Goal: Obtain resource: Download file/media

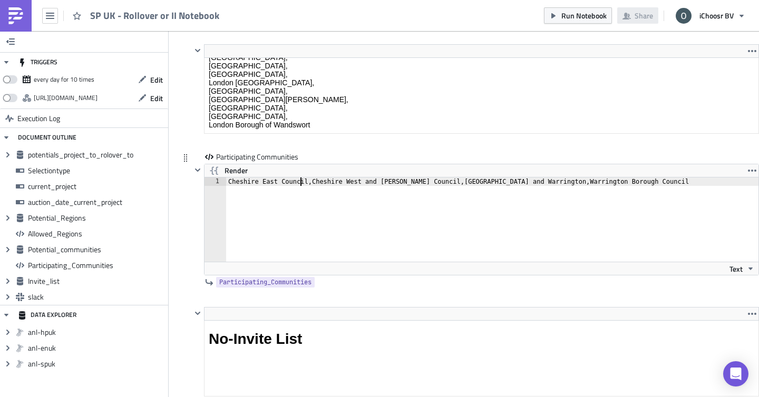
click at [301, 183] on div "Cheshire East Council,Cheshire West and [PERSON_NAME] Council,[GEOGRAPHIC_DATA]…" at bounding box center [493, 228] width 534 height 101
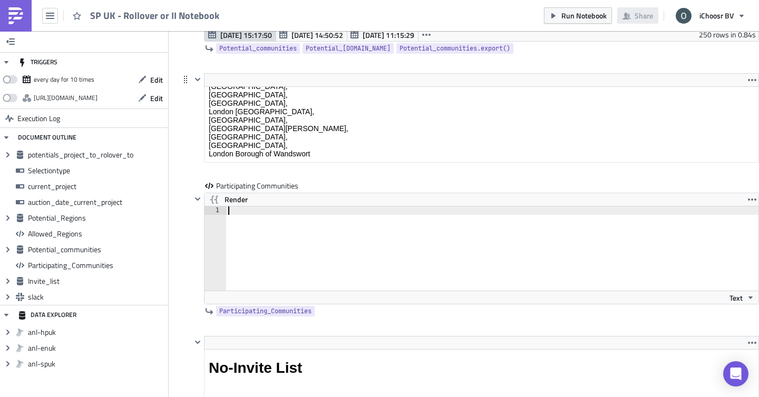
paste textarea "Tunbridge [PERSON_NAME] Borough Council"
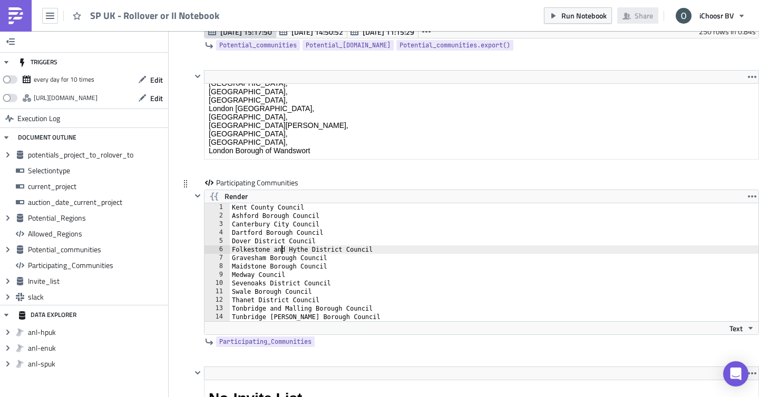
click at [282, 248] on div "Kent County Council Ashford Borough Council Canterbury City Council Dartford Bo…" at bounding box center [494, 270] width 529 height 135
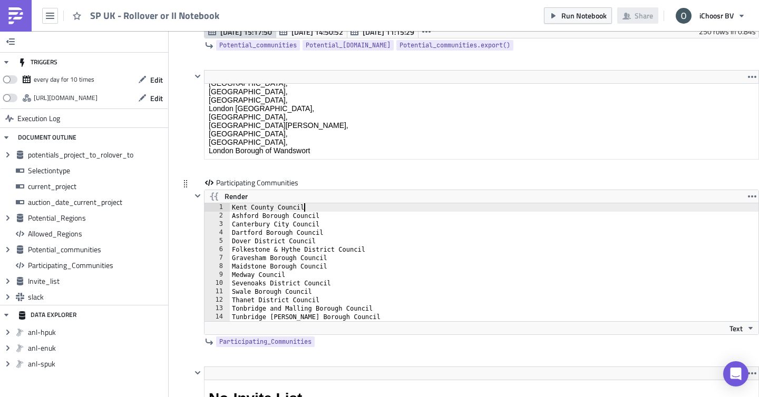
click at [311, 210] on div "Kent County Council Ashford Borough Council Canterbury City Council Dartford Bo…" at bounding box center [494, 270] width 529 height 135
click at [327, 215] on div "Kent County Council, Ashford Borough Council Canterbury City Council Dartford B…" at bounding box center [494, 270] width 529 height 135
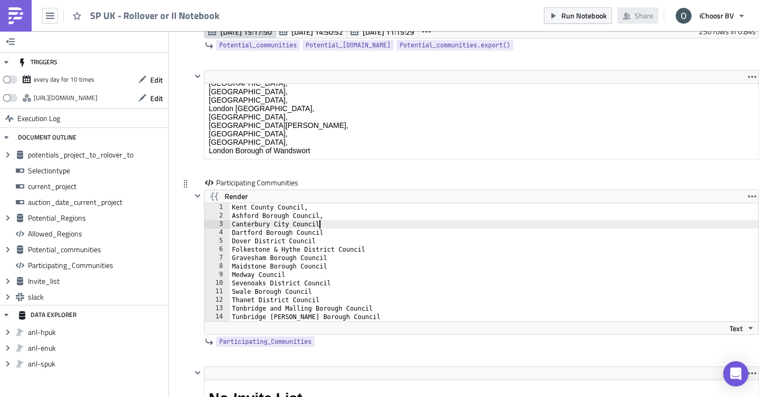
click at [324, 224] on div "Kent County Council, Ashford Borough Council, Canterbury City Council Dartford …" at bounding box center [494, 270] width 529 height 135
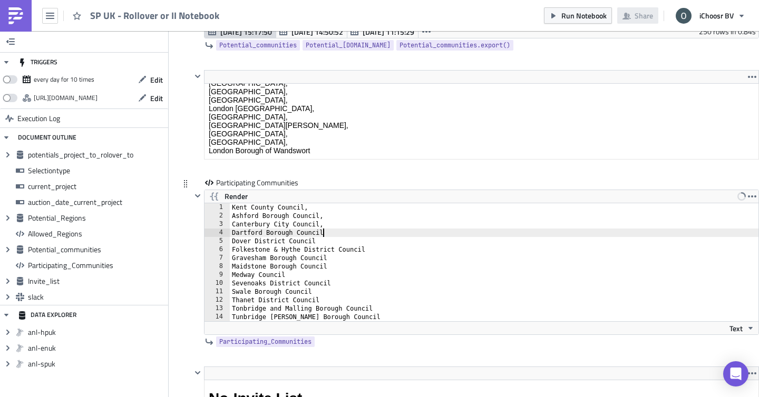
click at [327, 231] on div "Kent County Council, Ashford Borough Council, Canterbury City Council, Dartford…" at bounding box center [494, 270] width 529 height 135
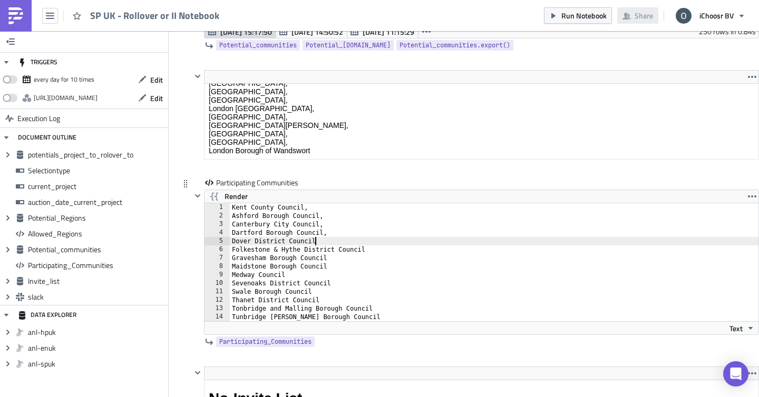
click at [318, 239] on div "Kent County Council, Ashford Borough Council, Canterbury City Council, Dartford…" at bounding box center [494, 270] width 529 height 135
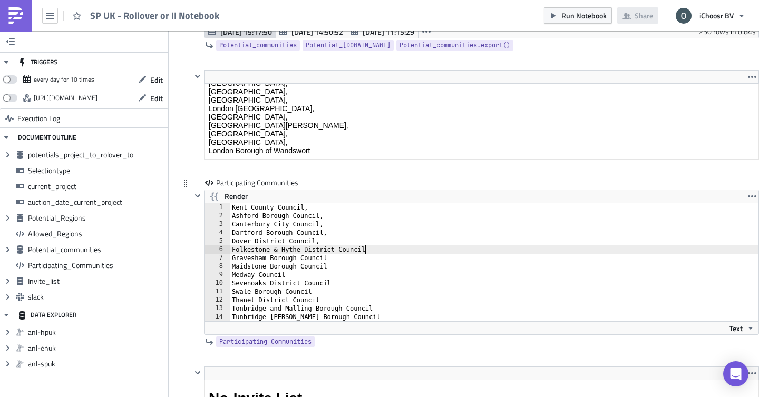
click at [368, 251] on div "Kent County Council, Ashford Borough Council, Canterbury City Council, Dartford…" at bounding box center [494, 270] width 529 height 135
click at [328, 259] on div "Kent County Council, Ashford Borough Council, Canterbury City Council, Dartford…" at bounding box center [494, 270] width 529 height 135
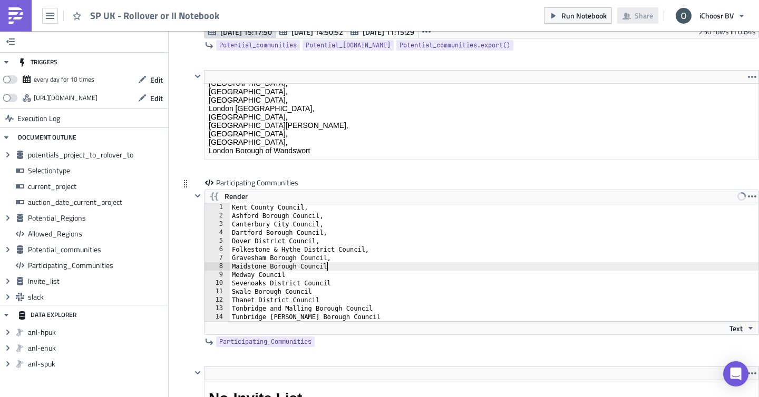
click at [335, 267] on div "Kent County Council, Ashford Borough Council, Canterbury City Council, Dartford…" at bounding box center [494, 270] width 529 height 135
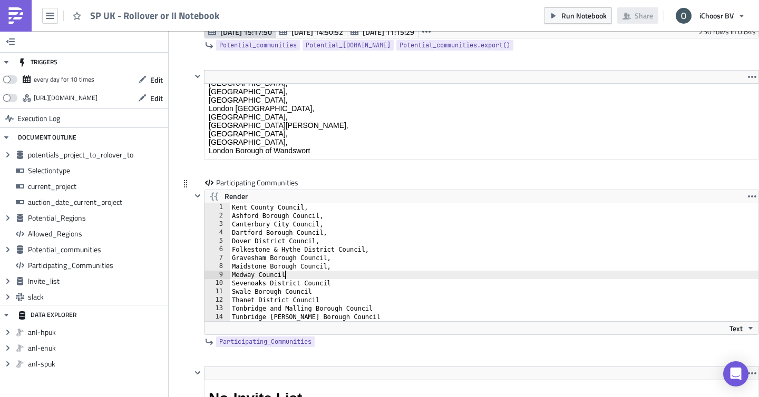
click at [289, 273] on div "Kent County Council, Ashford Borough Council, Canterbury City Council, Dartford…" at bounding box center [494, 270] width 529 height 135
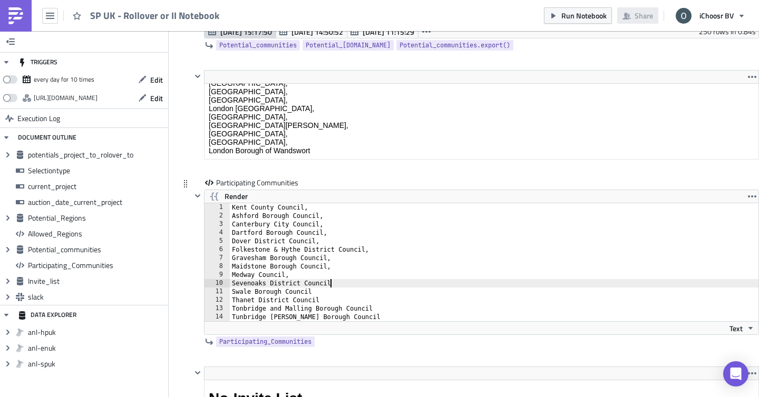
click at [331, 282] on div "Kent County Council, Ashford Borough Council, Canterbury City Council, Dartford…" at bounding box center [494, 270] width 529 height 135
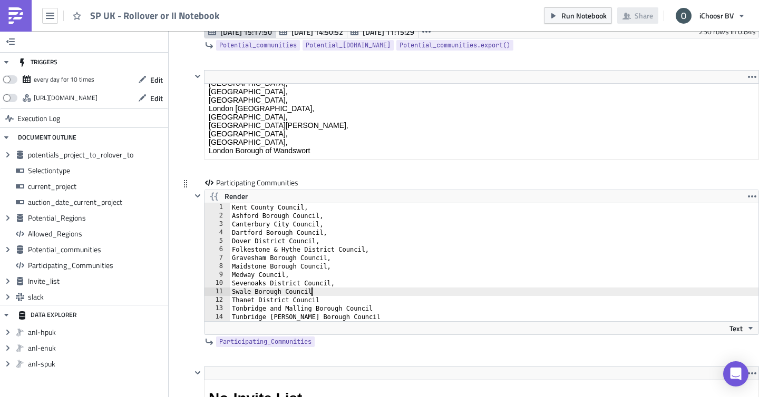
click at [319, 292] on div "Kent County Council, Ashford Borough Council, Canterbury City Council, Dartford…" at bounding box center [494, 270] width 529 height 135
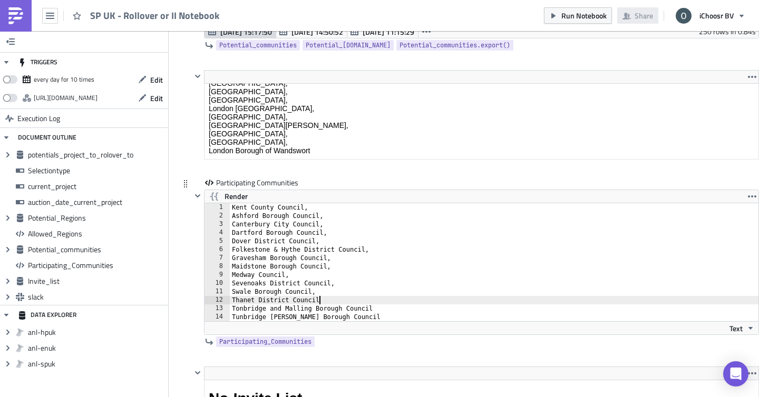
click at [327, 300] on div "Kent County Council, Ashford Borough Council, Canterbury City Council, Dartford…" at bounding box center [494, 270] width 529 height 135
click at [373, 311] on div "Kent County Council, Ashford Borough Council, Canterbury City Council, Dartford…" at bounding box center [494, 270] width 529 height 135
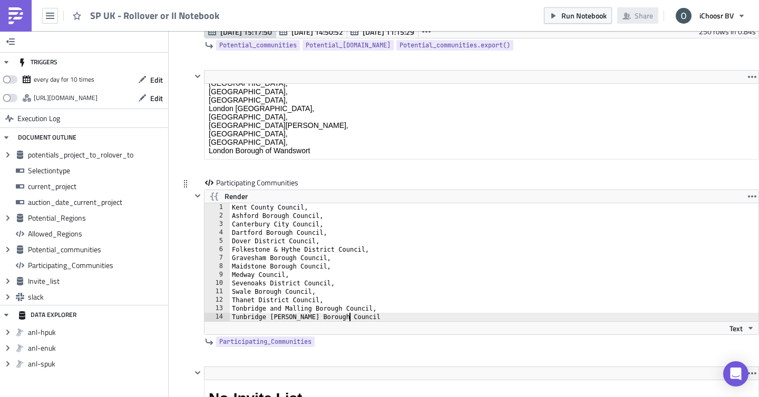
click at [353, 316] on div "Kent County Council, Ashford Borough Council, Canterbury City Council, Dartford…" at bounding box center [494, 270] width 529 height 135
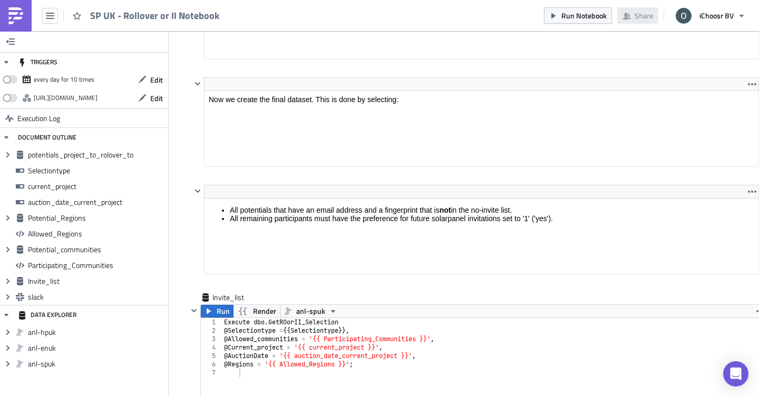
scroll to position [3459, 0]
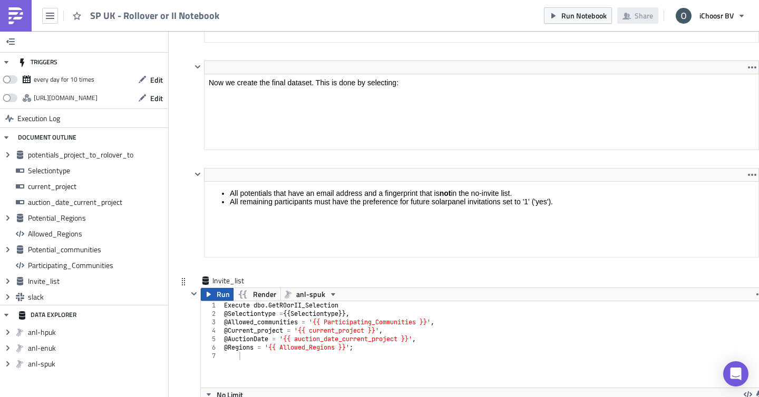
click at [213, 296] on button "Run" at bounding box center [217, 294] width 33 height 13
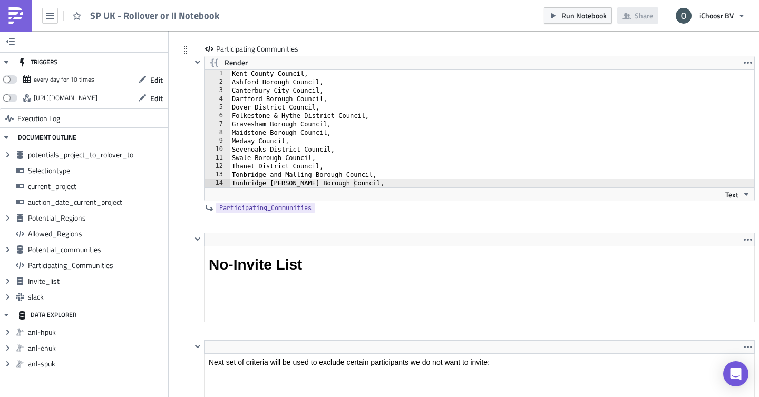
scroll to position [2846, 0]
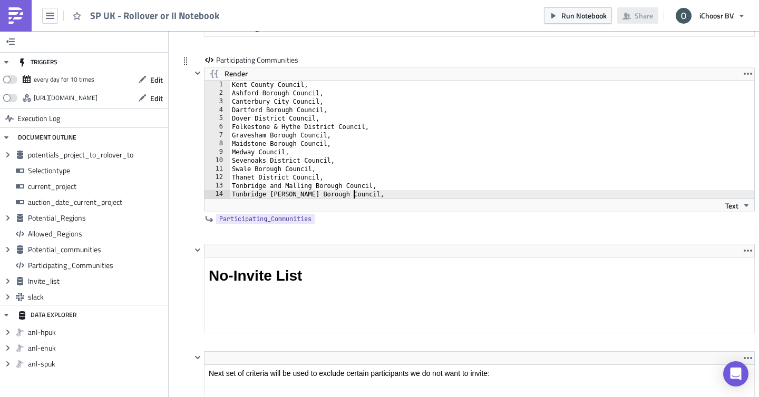
click at [360, 193] on div "Kent County Council, Ashford Borough Council, Canterbury City Council, Dartford…" at bounding box center [494, 148] width 529 height 135
click at [186, 210] on div "Participating Communities Render Tunbridge [PERSON_NAME] Borough Council 1 2 3 …" at bounding box center [466, 149] width 575 height 189
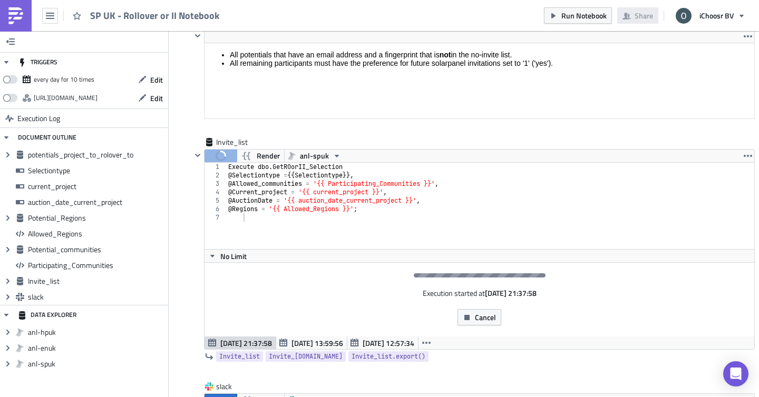
scroll to position [3624, 0]
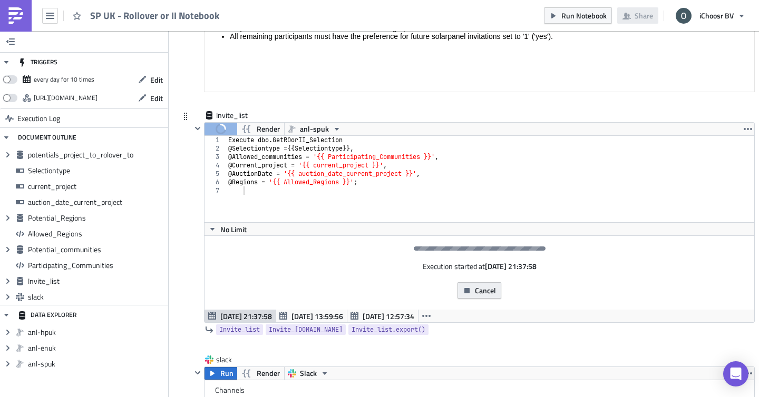
click at [475, 293] on span "Cancel" at bounding box center [485, 290] width 21 height 11
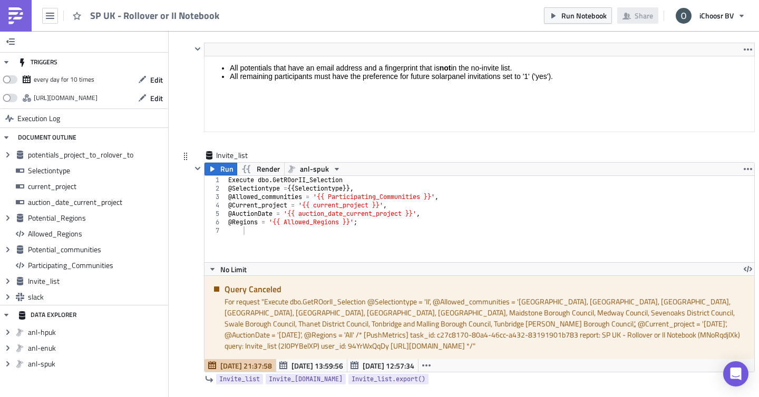
scroll to position [3586, 0]
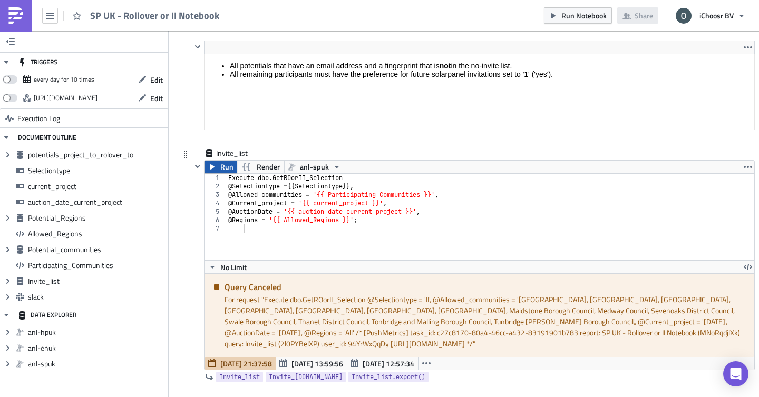
click at [223, 169] on span "Run" at bounding box center [226, 167] width 13 height 13
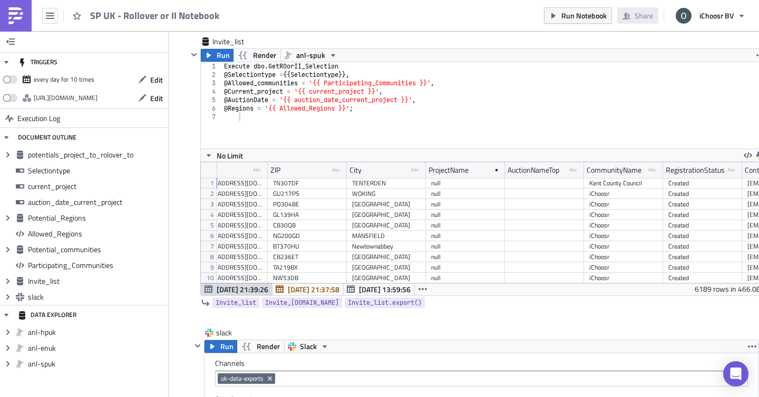
scroll to position [0, 528]
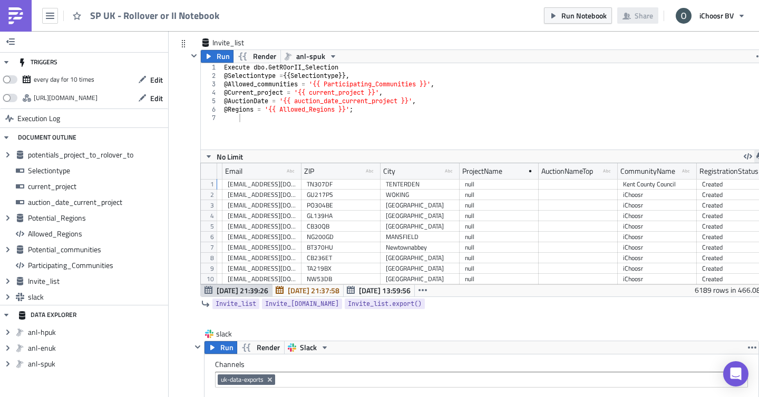
click at [754, 155] on button "button" at bounding box center [760, 156] width 13 height 13
click at [710, 114] on div "CSV" at bounding box center [719, 116] width 82 height 11
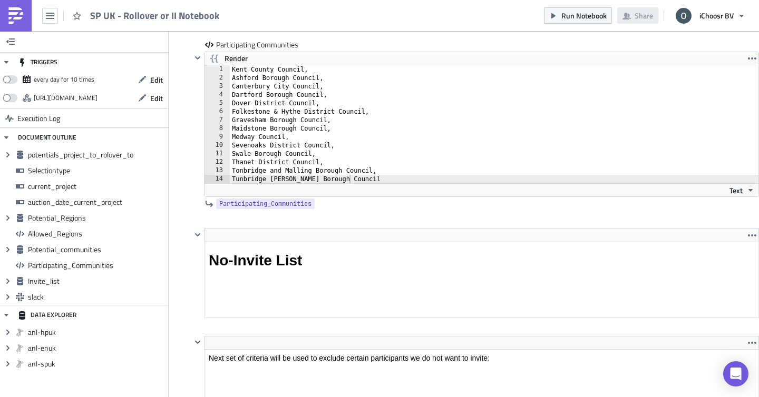
scroll to position [2744, 0]
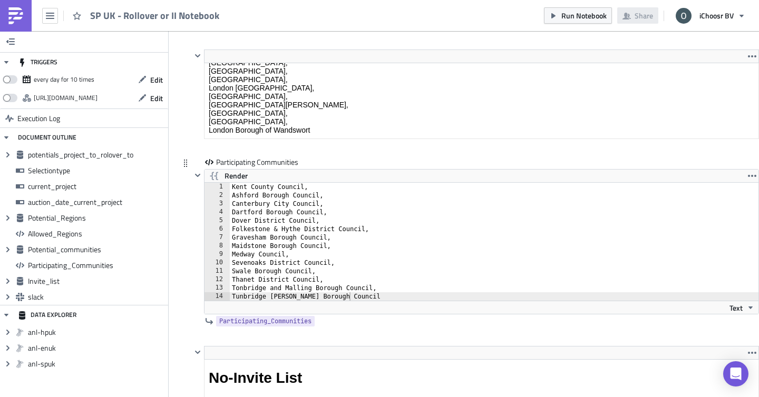
click at [232, 195] on div "Kent County Council, Ashford Borough Council, Canterbury City Council, Dartford…" at bounding box center [494, 250] width 529 height 135
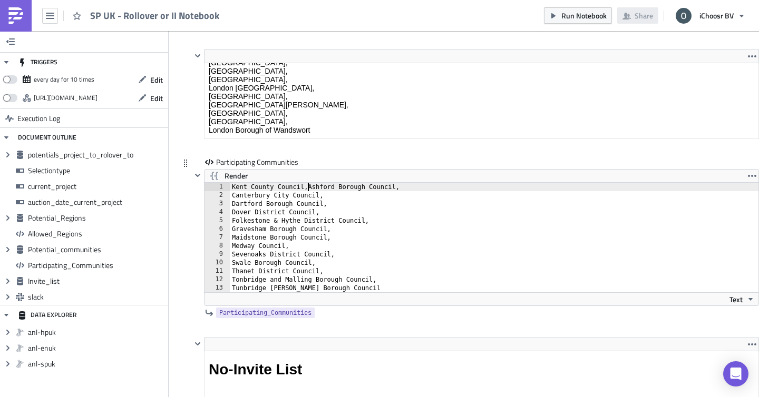
click at [232, 194] on div "Kent County Council,Ashford Borough Council, Canterbury City Council, Dartford …" at bounding box center [494, 246] width 528 height 126
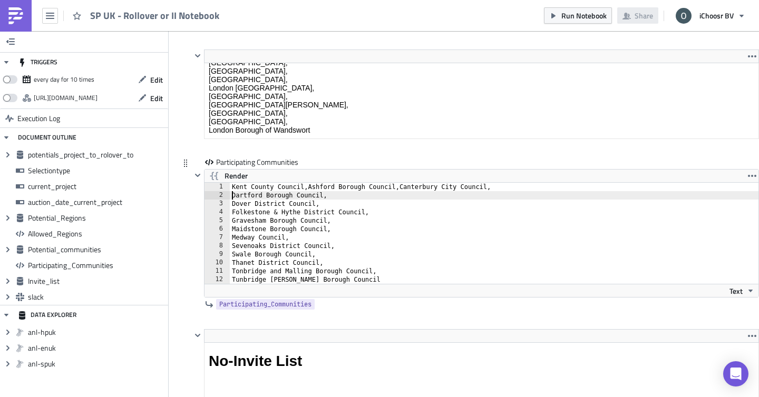
click at [232, 198] on div "Kent County Council,Ashford Borough Council,Canterbury City Council, Dartford B…" at bounding box center [494, 242] width 528 height 118
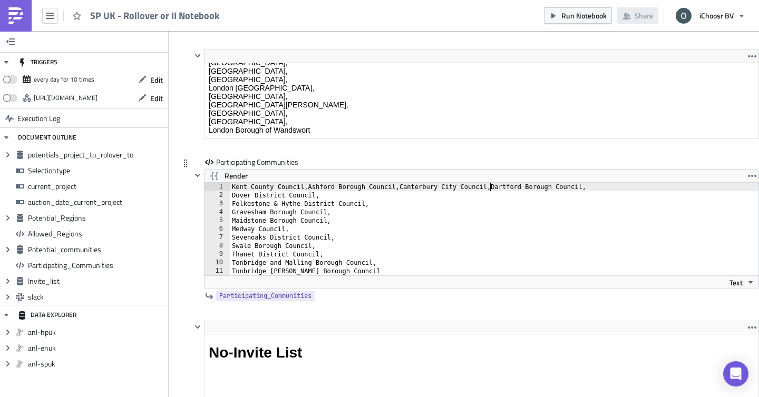
click at [233, 200] on div "Kent County Council,Ashford Borough Council,Canterbury City Council,Dartford Bo…" at bounding box center [494, 238] width 528 height 110
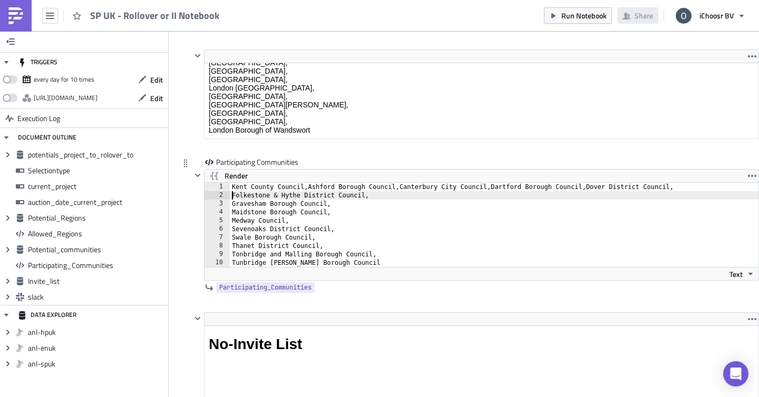
click at [233, 199] on div "Kent County Council,Ashford Borough Council,Canterbury City Council,Dartford Bo…" at bounding box center [494, 233] width 528 height 101
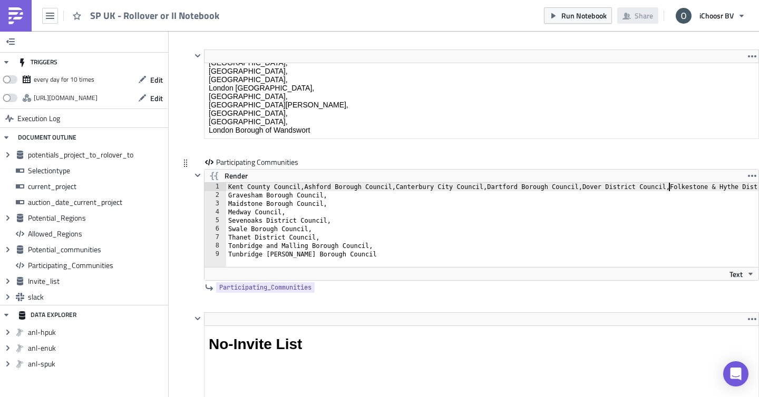
click at [229, 198] on div "Kent County Council,Ashford Borough Council,Canterbury City Council,Dartford Bo…" at bounding box center [516, 233] width 581 height 101
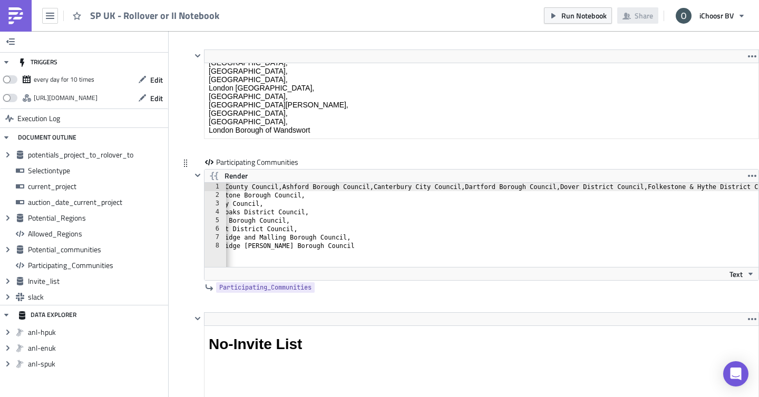
scroll to position [0, 0]
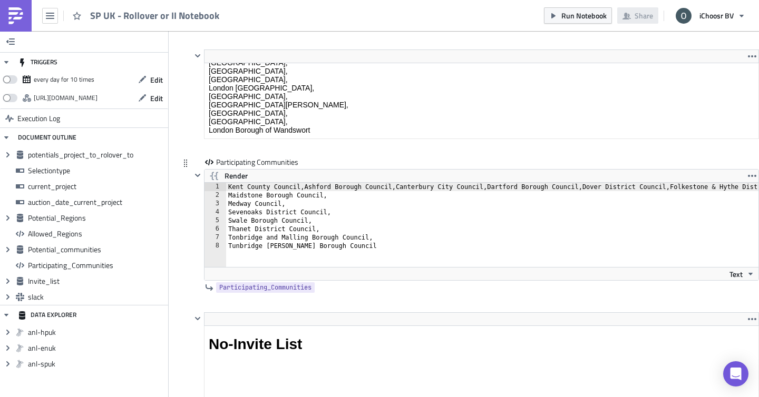
click at [227, 195] on div "Kent County Council,Ashford Borough Council,Canterbury City Council,Dartford Bo…" at bounding box center [566, 233] width 680 height 101
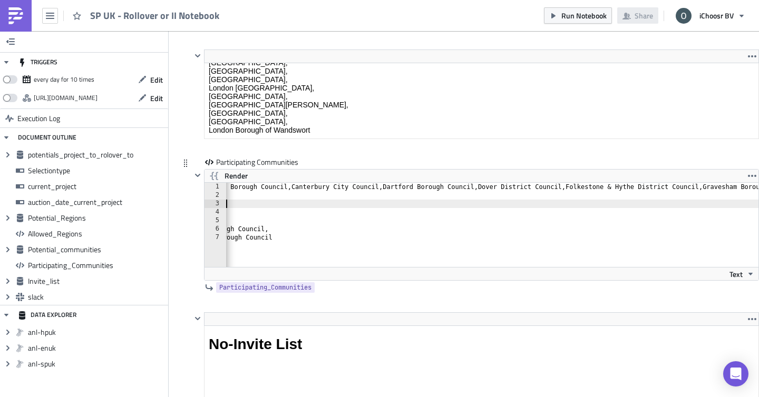
click at [248, 207] on div "Kent County Council,Ashford Borough Council,Canterbury City Council,Dartford Bo…" at bounding box center [511, 233] width 778 height 101
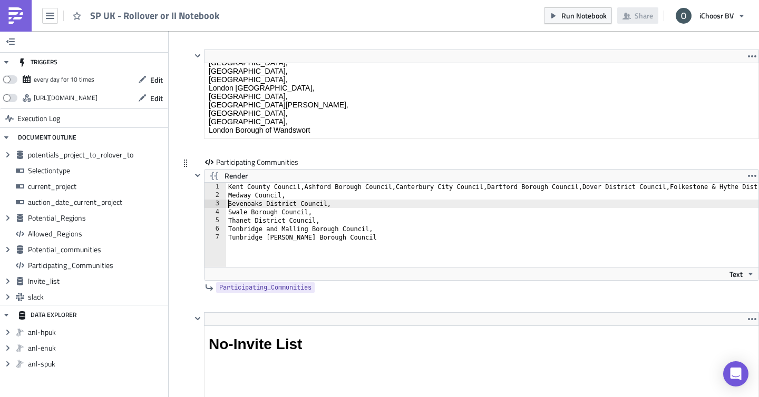
scroll to position [0, 4]
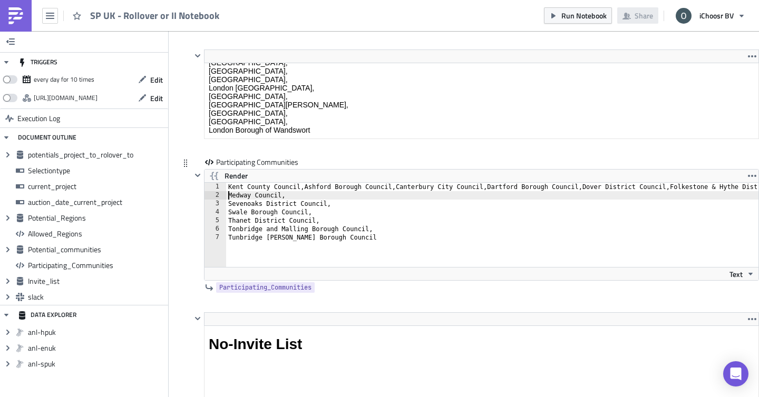
click at [228, 195] on div "Kent County Council,Ashford Borough Council,Canterbury City Council,Dartford Bo…" at bounding box center [615, 233] width 778 height 101
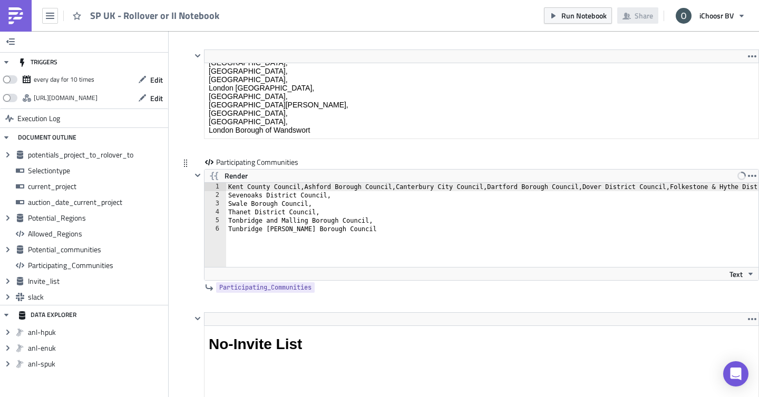
scroll to position [0, 0]
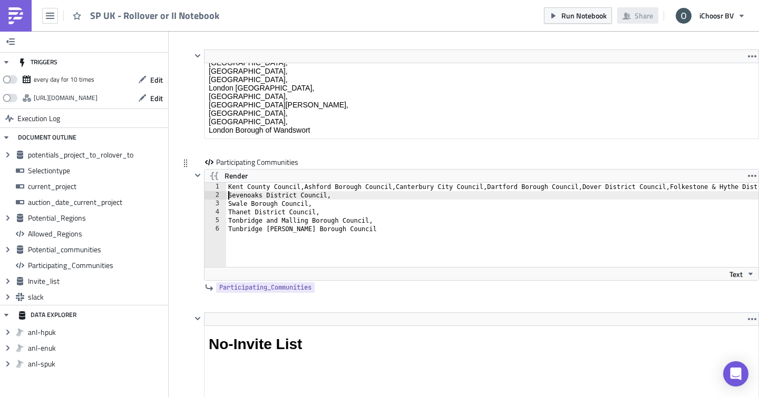
click at [228, 194] on div "Kent County Council,Ashford Borough Council,Canterbury City Council,Dartford Bo…" at bounding box center [643, 233] width 835 height 101
click at [228, 193] on div "Kent County Council,Ashford Borough Council,Canterbury City Council,Dartford Bo…" at bounding box center [695, 233] width 938 height 101
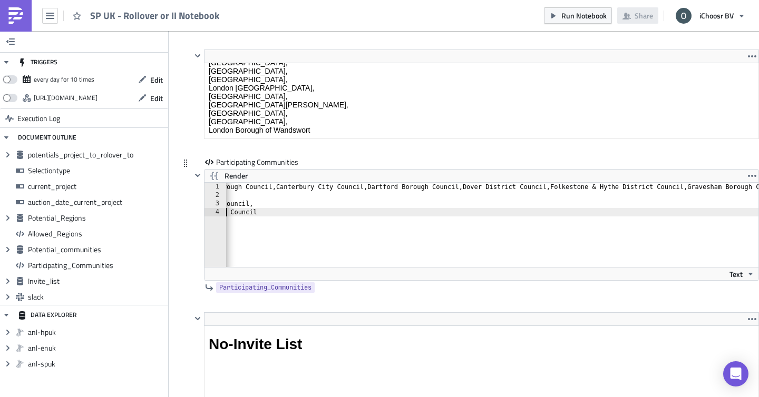
scroll to position [0, 120]
click at [422, 225] on div "Kent County Council,Ashford Borough Council,Canterbury City Council,Dartford Bo…" at bounding box center [616, 233] width 1021 height 101
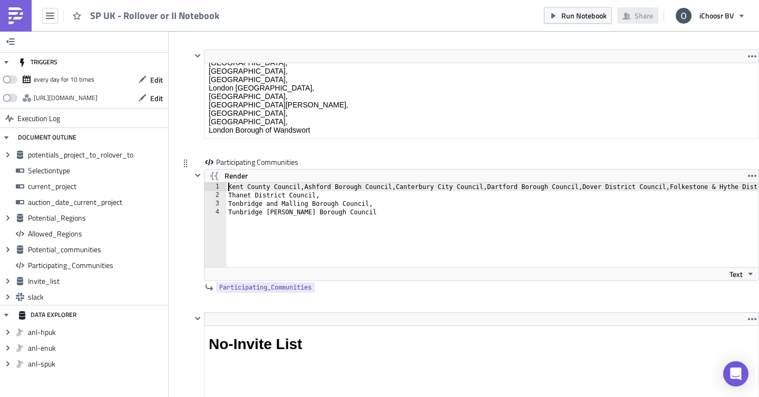
click at [228, 192] on div "Kent County Council,Ashford Borough Council,Canterbury City Council,Dartford Bo…" at bounding box center [736, 233] width 1021 height 101
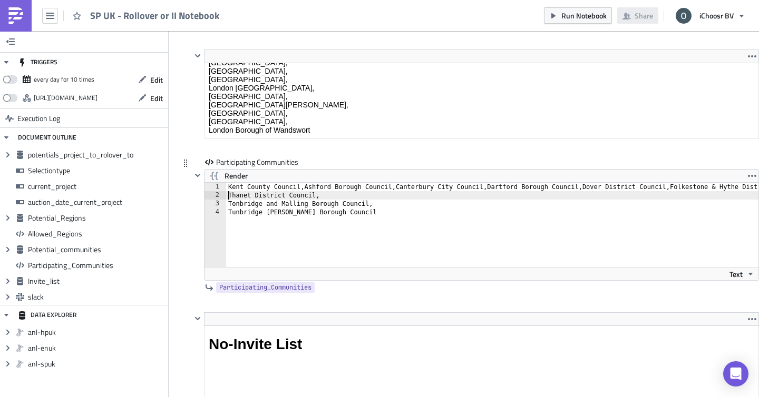
click at [228, 195] on div "Kent County Council,Ashford Borough Council,Canterbury City Council,Dartford Bo…" at bounding box center [736, 233] width 1021 height 101
type textarea "Kent County Council,Ashford Borough Council,Canterbury City Council,Dartford Bo…"
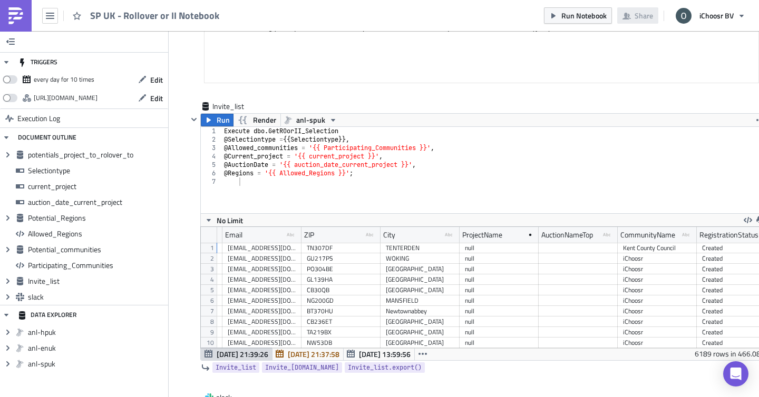
scroll to position [3614, 0]
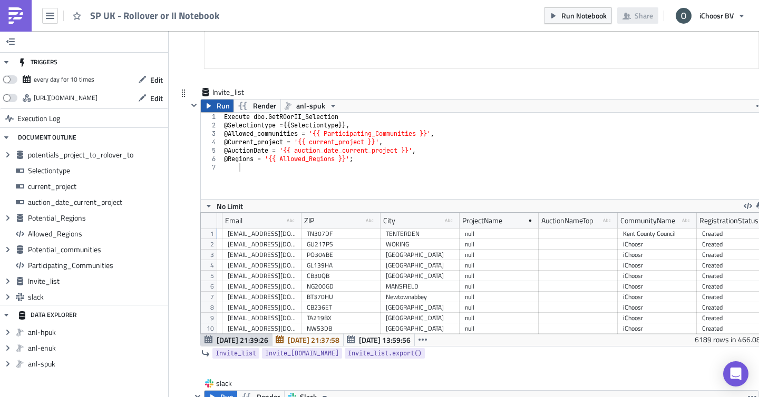
click at [223, 106] on span "Run" at bounding box center [223, 106] width 13 height 13
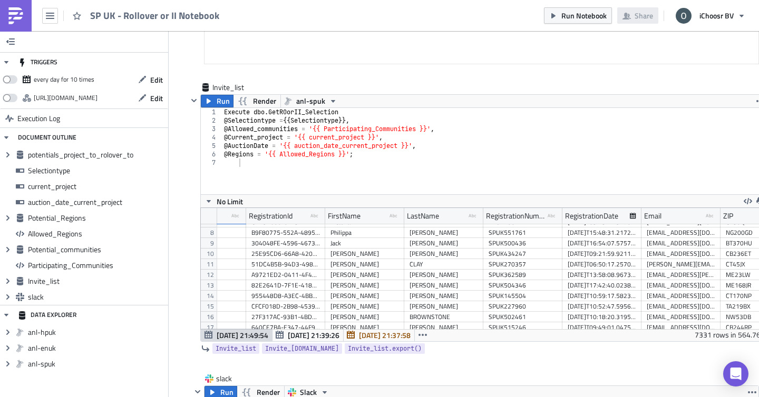
scroll to position [70, 78]
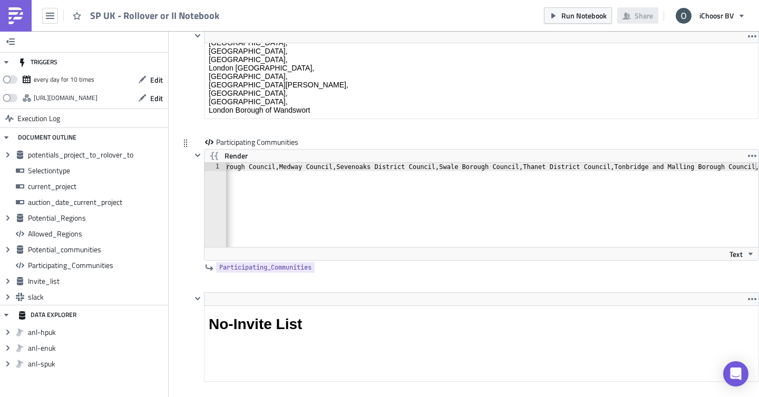
click at [416, 169] on div "Kent County Council,Ashford Borough Council,Canterbury City Council,Dartford Bo…" at bounding box center [188, 213] width 1374 height 101
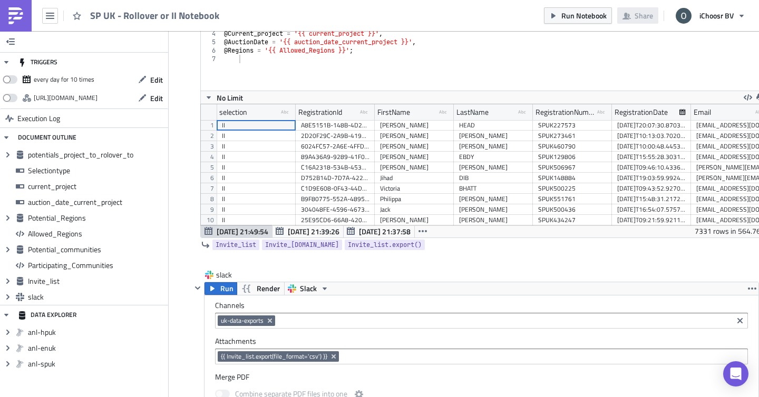
click at [372, 199] on div "B9F80775-552A-4895-9F05-DB87B73435D4" at bounding box center [335, 199] width 79 height 11
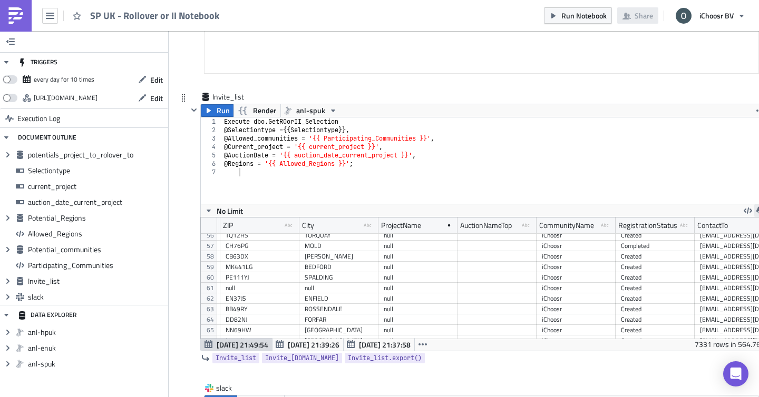
click at [754, 207] on button "button" at bounding box center [760, 210] width 13 height 13
click at [702, 171] on div "CSV" at bounding box center [719, 170] width 82 height 11
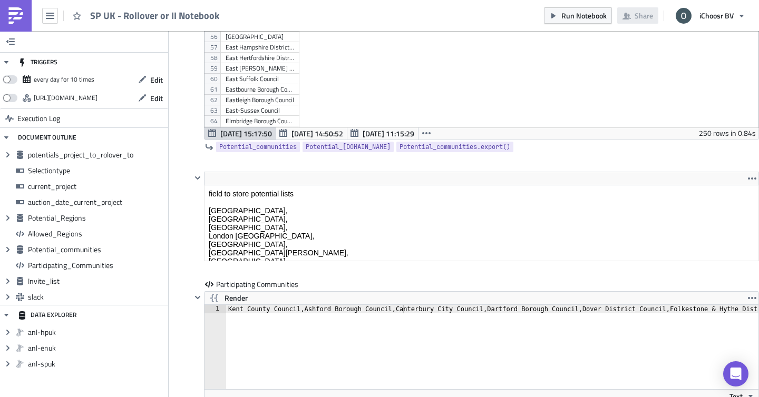
scroll to position [572, 0]
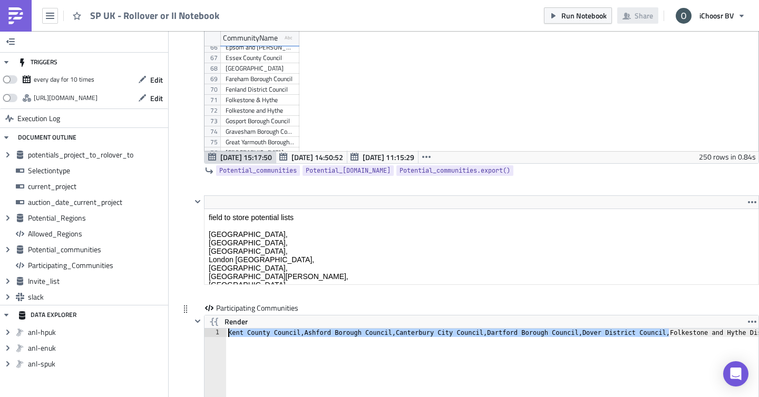
drag, startPoint x: 668, startPoint y: 337, endPoint x: 182, endPoint y: 331, distance: 485.7
click at [182, 331] on div "Participating Communities Render Kent County Council,Ashford Borough Council,Ca…" at bounding box center [468, 380] width 579 height 155
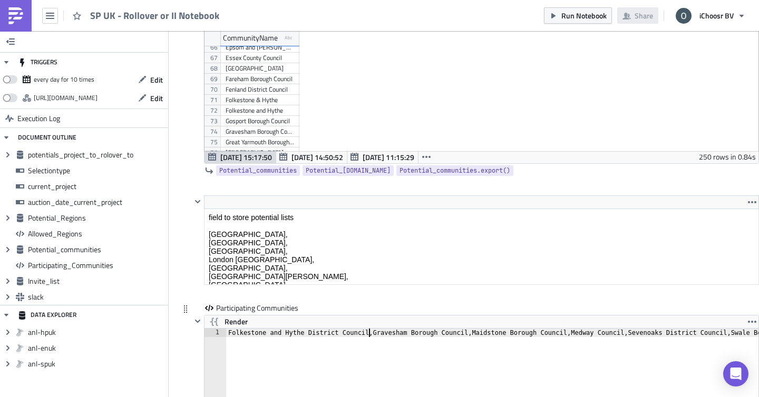
click at [369, 334] on div "Folkestone and Hythe District Council,Gravesham Borough Council,Maidstone Borou…" at bounding box center [696, 379] width 941 height 101
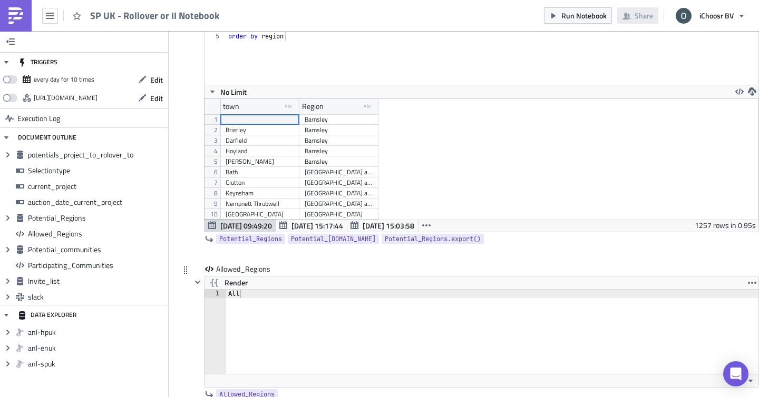
type textarea "Folkestone and Hythe District Council"
click at [239, 294] on div "All" at bounding box center [493, 340] width 534 height 101
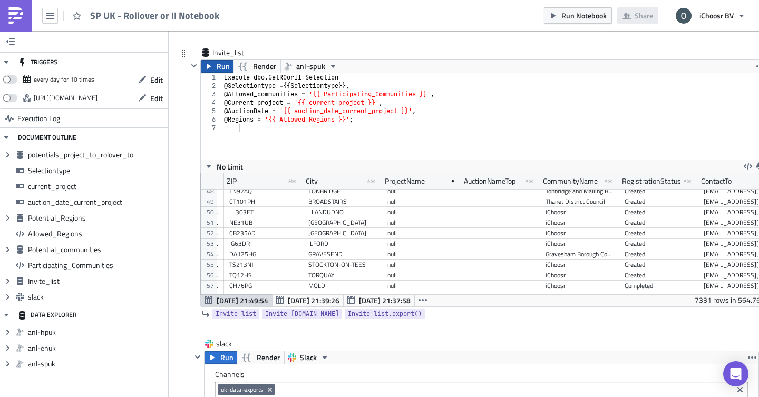
type textarea "Kent"
click at [213, 65] on button "Run" at bounding box center [217, 66] width 33 height 13
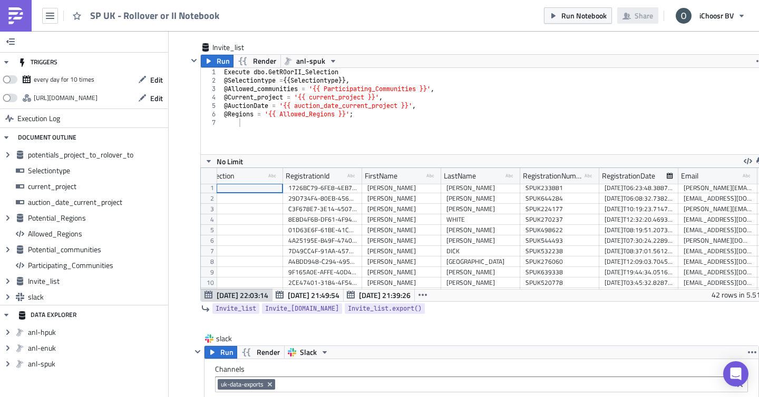
scroll to position [0, 76]
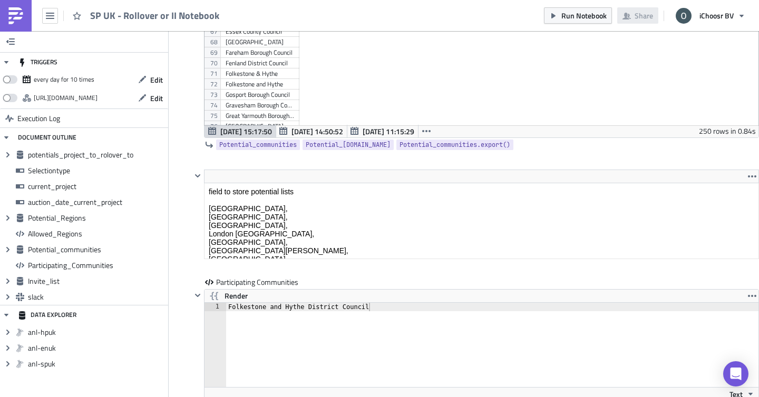
click at [279, 73] on div "Folkestone & Hythe" at bounding box center [259, 73] width 68 height 11
click at [321, 312] on div "Folkestone and Hythe District Council" at bounding box center [493, 353] width 534 height 101
paste textarea "Folkestone & Hythe"
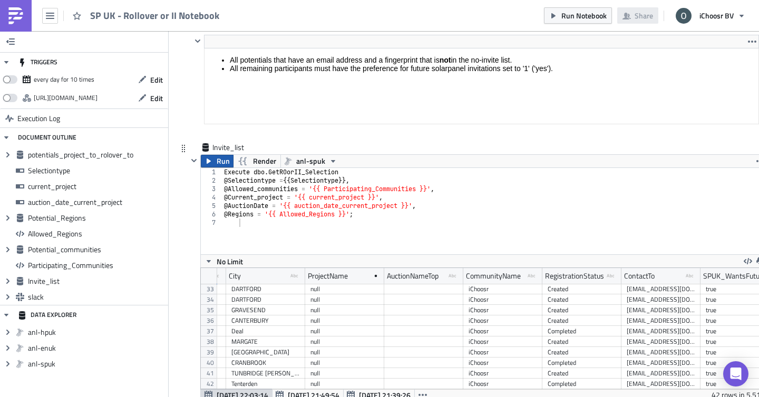
click at [215, 159] on button "Run" at bounding box center [217, 161] width 33 height 13
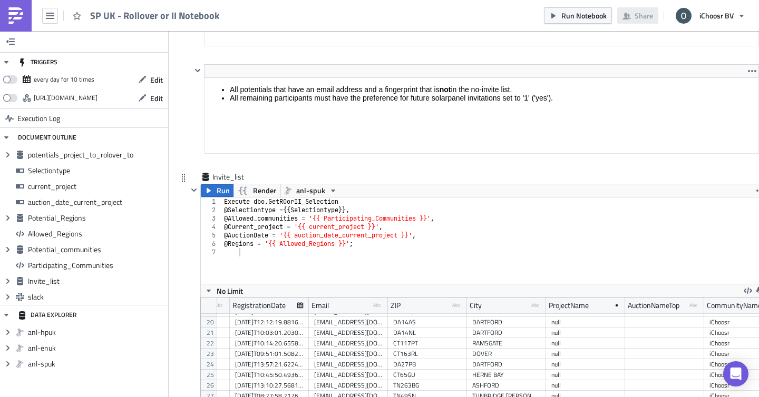
scroll to position [3545, 0]
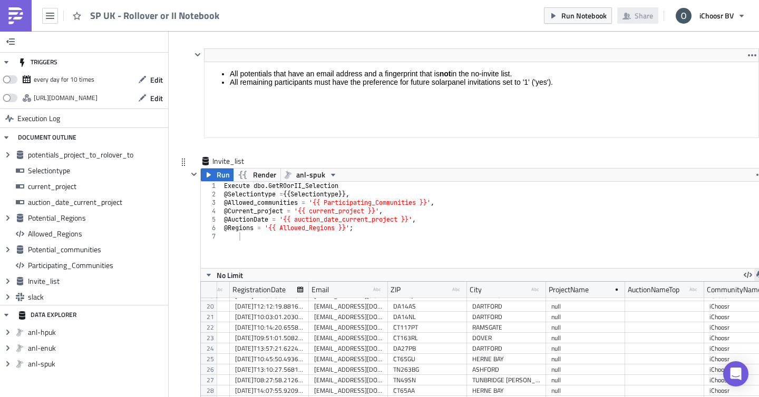
click at [755, 273] on button "button" at bounding box center [760, 275] width 13 height 13
click at [681, 238] on div "CSV" at bounding box center [719, 235] width 82 height 11
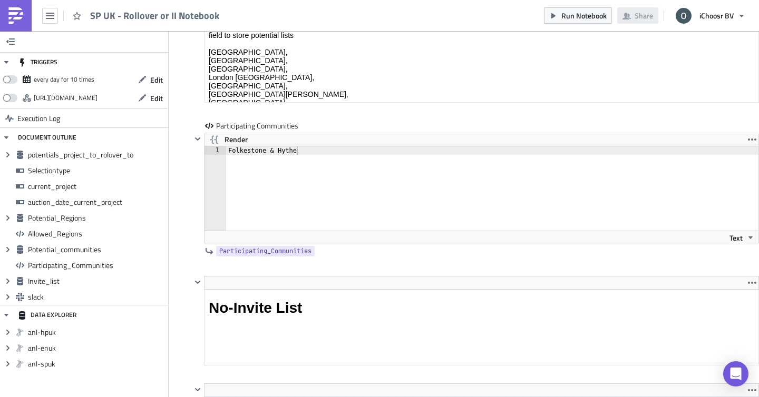
scroll to position [2779, 0]
click at [275, 151] on div "Folkestone & Hythe" at bounding box center [493, 197] width 534 height 101
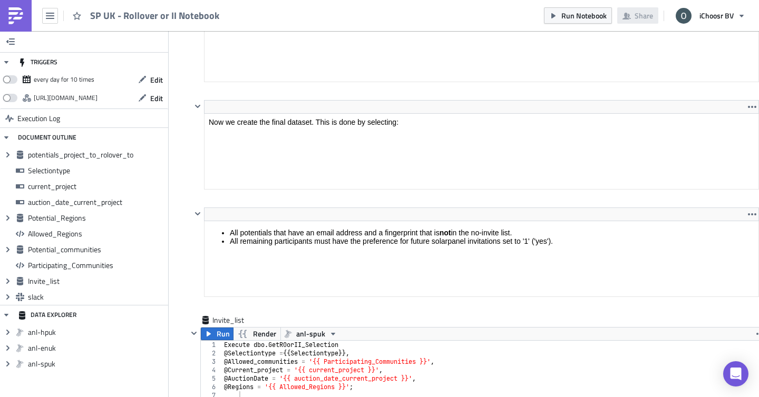
scroll to position [3514, 0]
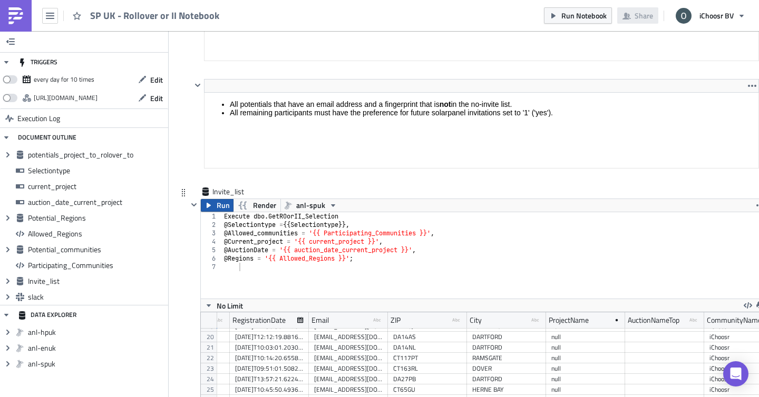
click at [223, 208] on span "Run" at bounding box center [223, 205] width 13 height 13
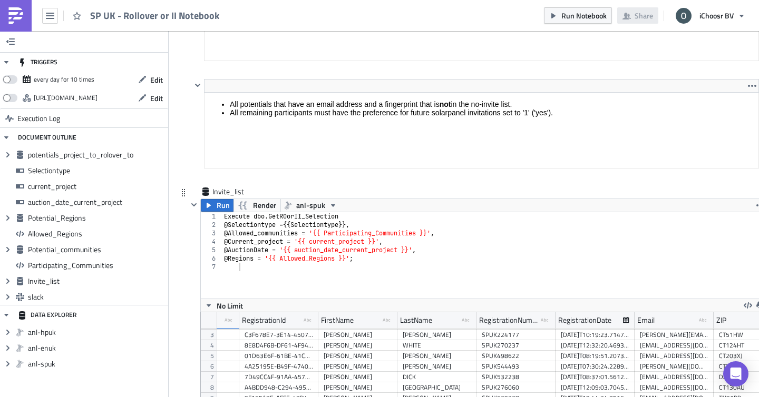
scroll to position [20, 57]
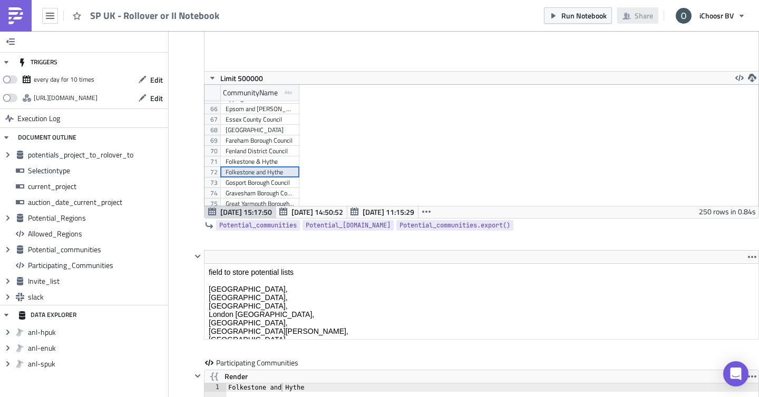
click at [266, 175] on div "Folkestone and Hythe" at bounding box center [259, 172] width 68 height 11
click at [266, 165] on div "Folkestone & Hythe" at bounding box center [259, 161] width 68 height 11
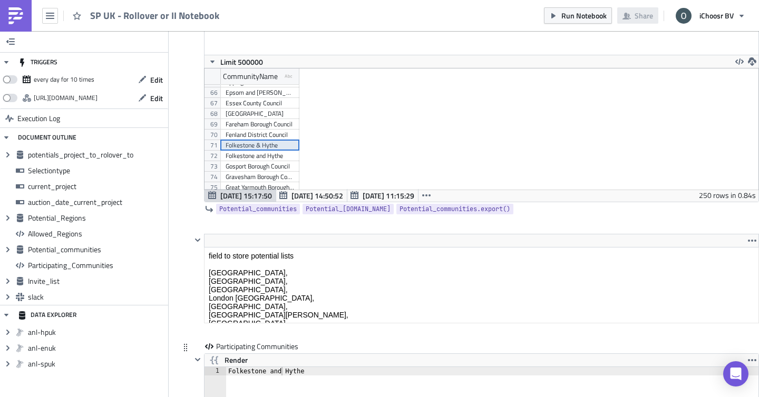
click at [322, 365] on div "Render" at bounding box center [481, 360] width 554 height 13
paste textarea "Folkestone & Hythe"
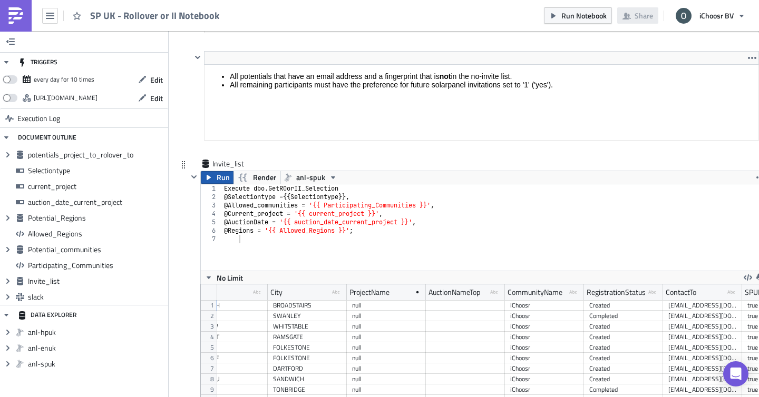
type textarea "Folkestone and Hythe,Folkestone & Hythe"
click at [217, 176] on span "Run" at bounding box center [223, 177] width 13 height 13
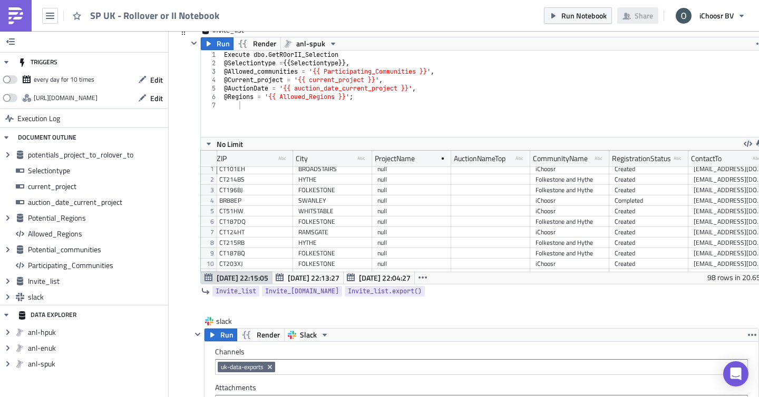
scroll to position [0, 571]
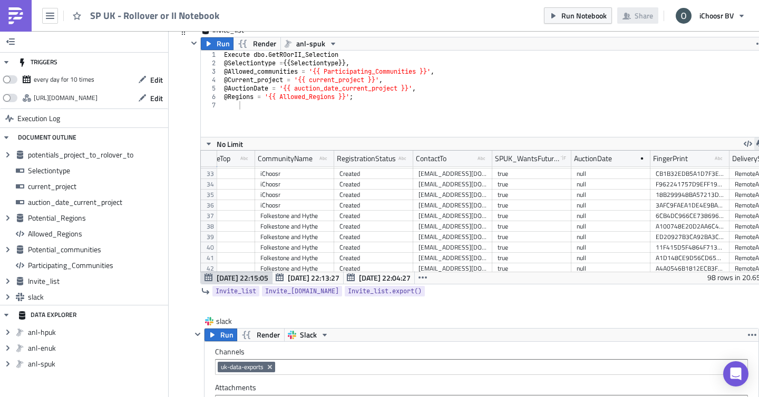
click at [758, 142] on icon "button" at bounding box center [760, 144] width 8 height 8
click at [694, 120] on div "XLSX" at bounding box center [719, 119] width 82 height 11
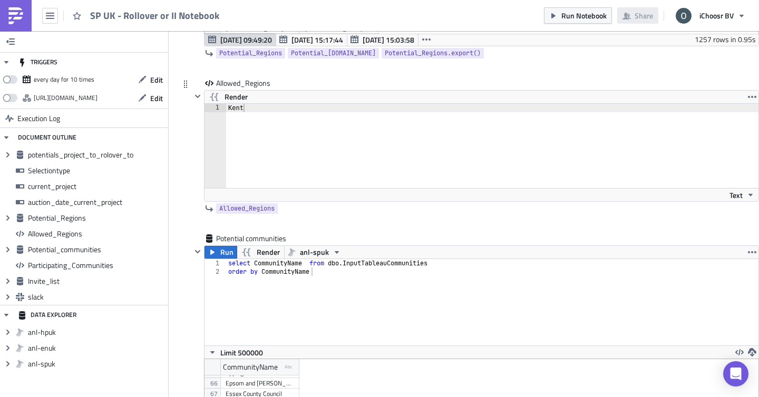
scroll to position [2264, 0]
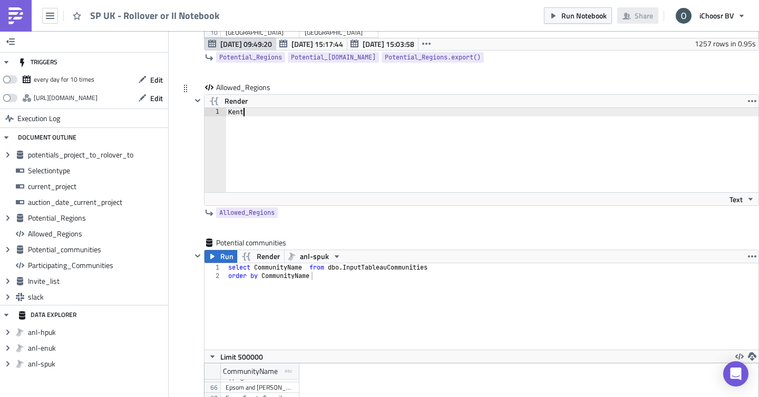
click at [242, 112] on div "Kent" at bounding box center [493, 158] width 534 height 101
type textarea "[GEOGRAPHIC_DATA]"
click at [189, 218] on div "Allowed_Regions Render [GEOGRAPHIC_DATA] 1 [GEOGRAPHIC_DATA] הההההההההההההההההה…" at bounding box center [468, 159] width 579 height 155
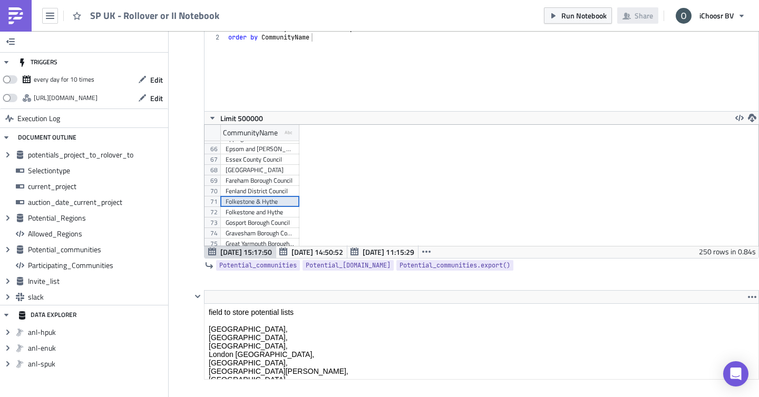
scroll to position [2510, 0]
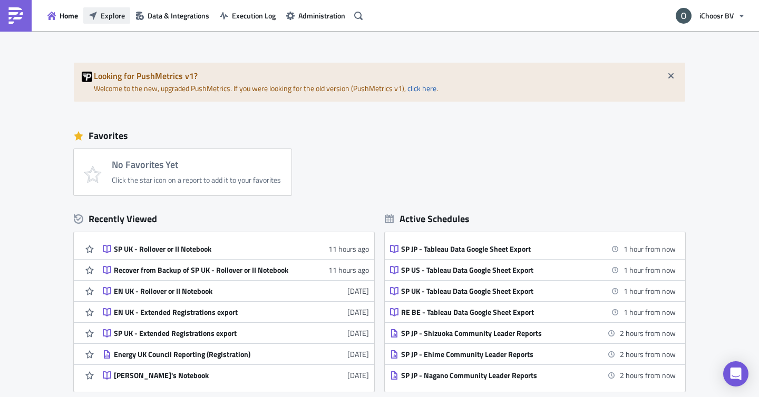
click at [106, 22] on button "Explore" at bounding box center [106, 15] width 47 height 16
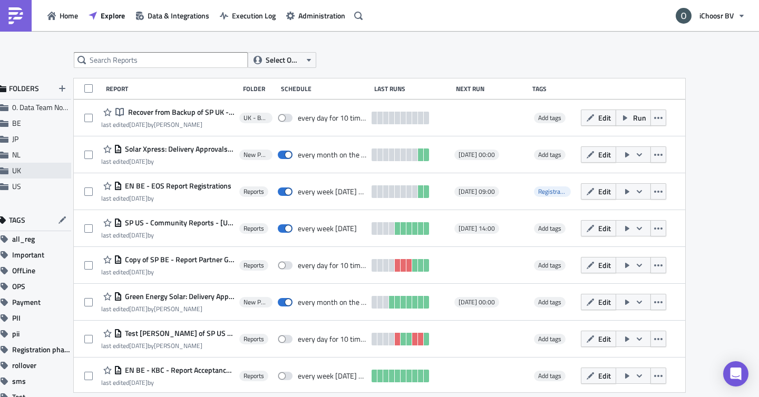
click at [44, 166] on span "UK" at bounding box center [40, 170] width 56 height 9
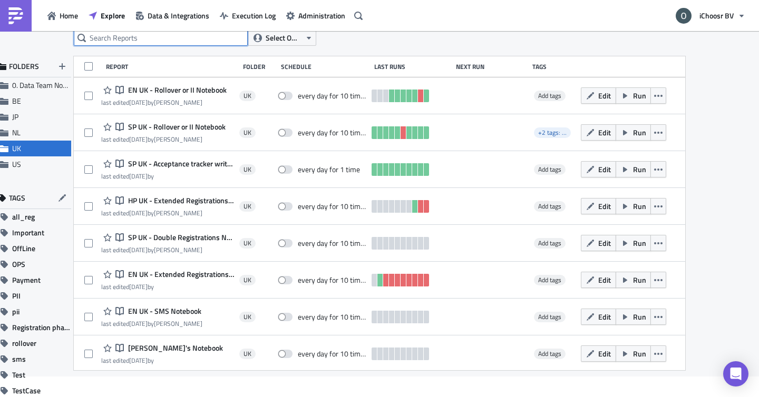
click at [131, 43] on input "text" at bounding box center [161, 38] width 174 height 16
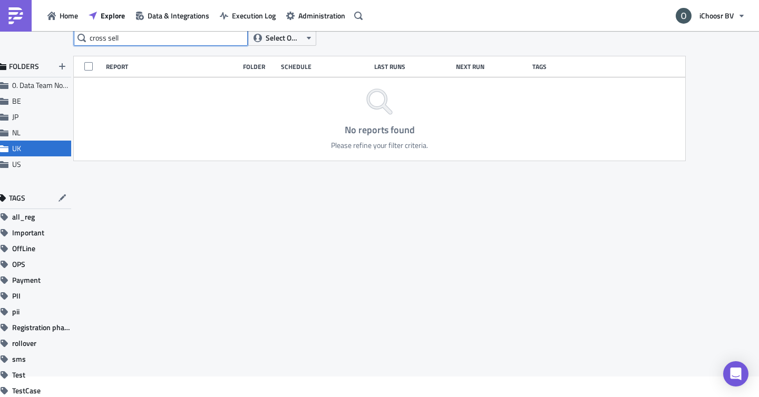
click at [165, 41] on input "cross sell" at bounding box center [161, 38] width 174 height 16
type input "ECS"
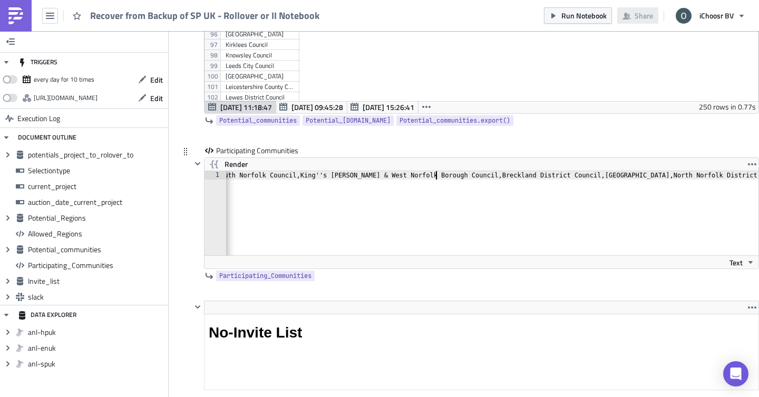
click at [435, 174] on div "Broadland District Council,Norfolk,Norwich City Council,South Norfolk Council,K…" at bounding box center [365, 221] width 805 height 101
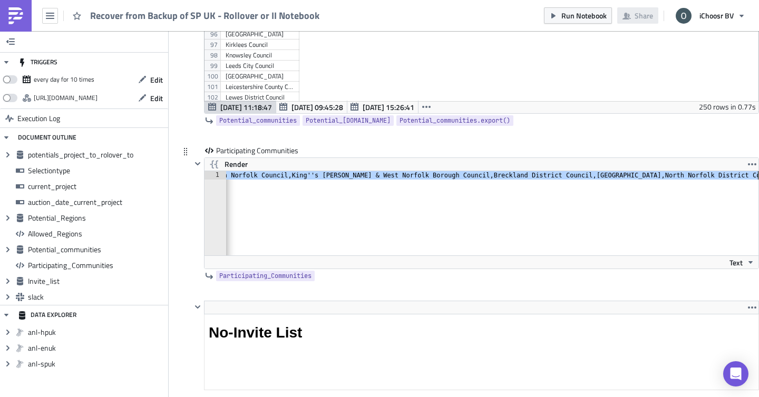
click at [435, 174] on div "Broadland District Council,Norfolk,Norwich City Council,South Norfolk Council,K…" at bounding box center [357, 221] width 805 height 101
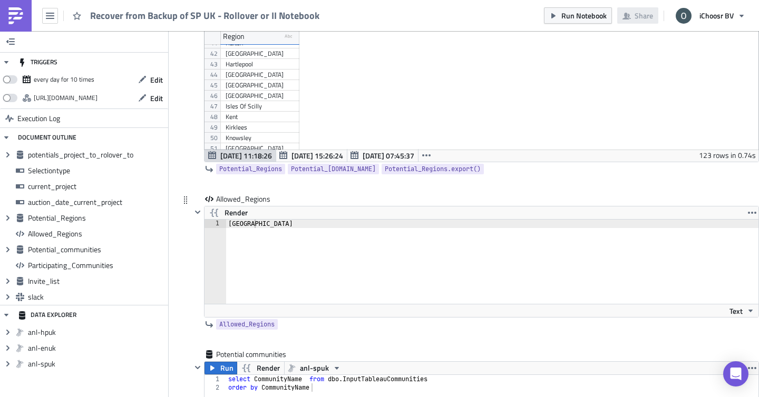
type textarea "[GEOGRAPHIC_DATA]"
click at [298, 223] on div "[GEOGRAPHIC_DATA]" at bounding box center [493, 270] width 534 height 101
type textarea "Liverpool"
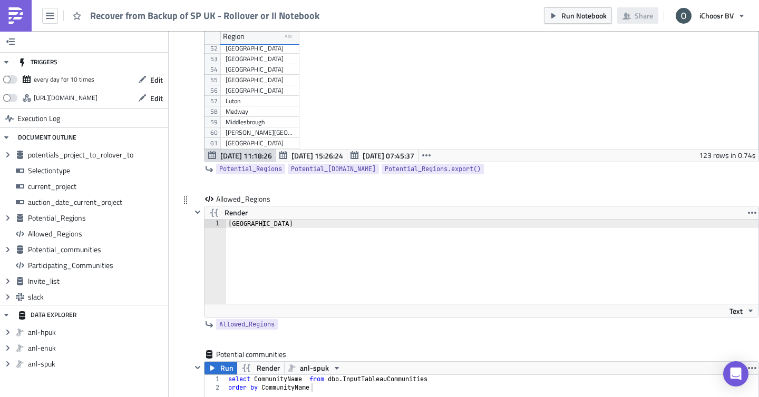
click at [190, 270] on div "Allowed_Regions Render Liverpool 1 Liverpool הההההההההההההההההההההההההההההההההה…" at bounding box center [468, 271] width 579 height 155
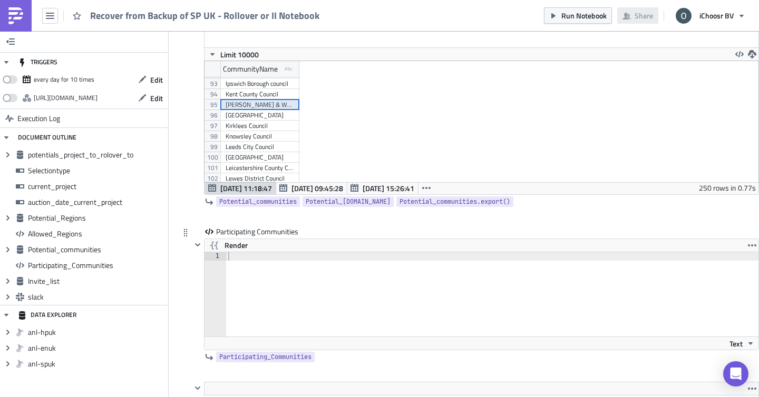
click at [250, 261] on div at bounding box center [493, 302] width 534 height 101
click at [248, 113] on div "Halton Borough Council" at bounding box center [259, 109] width 68 height 11
click at [249, 255] on div at bounding box center [493, 302] width 534 height 101
paste textarea "Halton Borough Council"
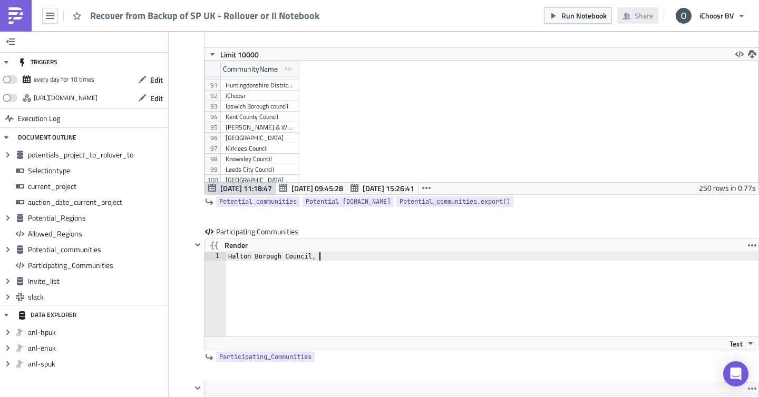
click at [252, 158] on div "Knowsley Council" at bounding box center [259, 159] width 68 height 11
click at [254, 159] on div "Knowsley Council" at bounding box center [259, 159] width 68 height 11
click at [325, 253] on div "Halton Borough Council," at bounding box center [493, 302] width 534 height 101
click at [328, 258] on div "Halton Borough Council," at bounding box center [493, 302] width 534 height 101
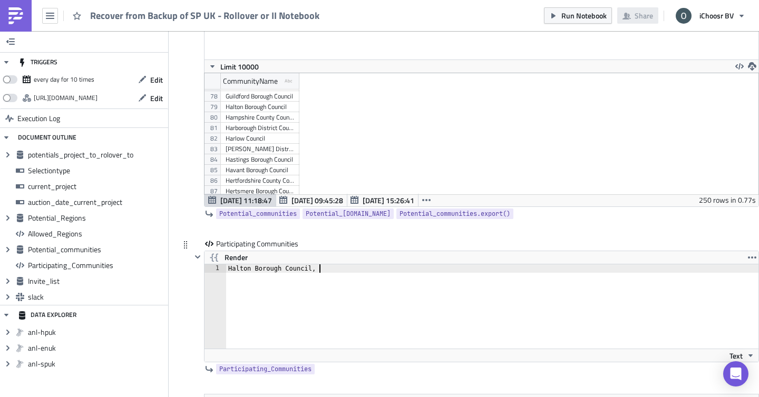
click at [330, 270] on div "Halton Borough Council," at bounding box center [493, 314] width 534 height 101
paste textarea "Knowsley Council"
click at [255, 170] on div "Liverpool City Council" at bounding box center [259, 169] width 68 height 11
click at [393, 269] on div "Halton Borough Council,Knowsley Council," at bounding box center [493, 314] width 534 height 101
paste textarea "Liverpool City Council"
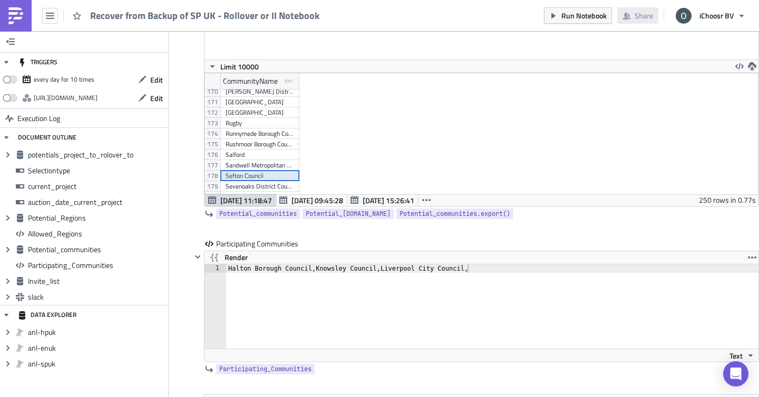
click at [245, 174] on div "Sefton Council" at bounding box center [259, 176] width 68 height 11
click at [492, 271] on div "Halton Borough Council,Knowsley Council,Liverpool City Council," at bounding box center [493, 314] width 534 height 101
paste textarea "Sefton Council"
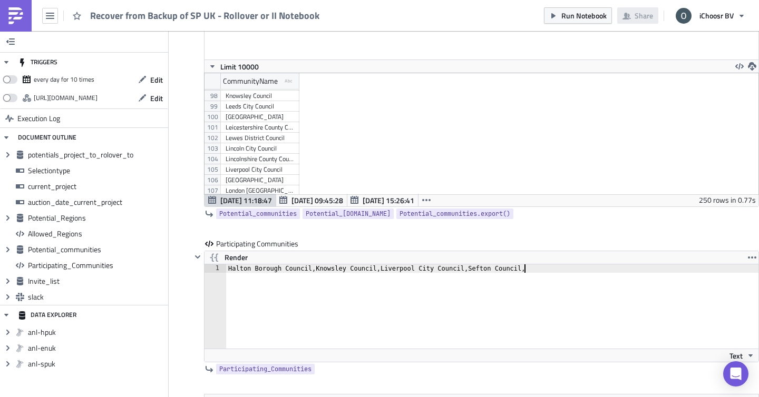
click at [250, 178] on div "[GEOGRAPHIC_DATA]" at bounding box center [259, 180] width 68 height 11
click at [572, 276] on div "Halton Borough Council,Knowsley Council,Liverpool City Council,Sefton Council," at bounding box center [493, 314] width 534 height 101
paste textarea "[GEOGRAPHIC_DATA]"
click at [256, 128] on div "St Helens Borough Council" at bounding box center [259, 127] width 68 height 11
click at [623, 269] on div "Halton Borough Council,Knowsley Council,Liverpool City Council,Sefton Council,L…" at bounding box center [493, 314] width 534 height 101
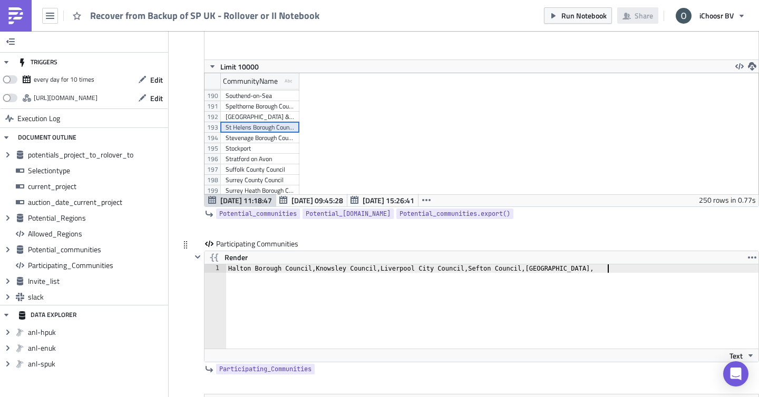
paste textarea "St Helens Borough Council"
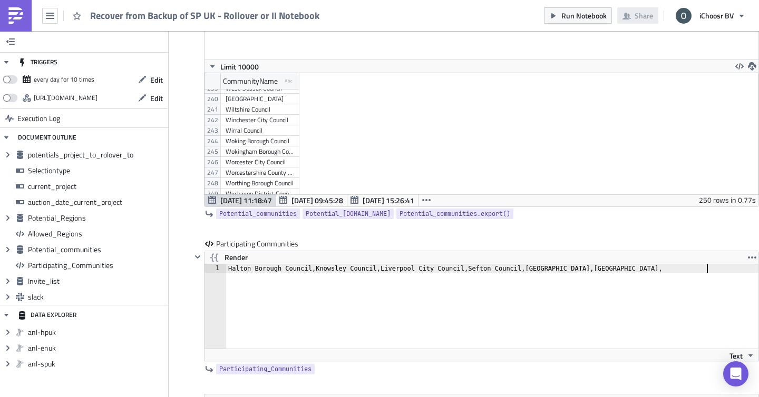
click at [264, 132] on div "Wirral Council" at bounding box center [259, 130] width 68 height 11
click at [718, 273] on div "Halton Borough Council,Knowsley Council,Liverpool City Council,Sefton Council,L…" at bounding box center [493, 314] width 534 height 101
paste textarea "Wirral Council"
type textarea "Halton Borough Council,Knowsley Council,Liverpool City Council,Sefton Council,L…"
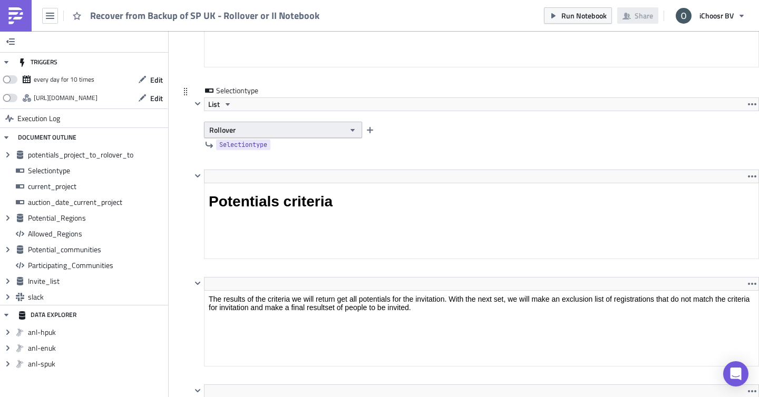
click at [240, 129] on button "Rollover" at bounding box center [283, 130] width 158 height 16
click at [239, 164] on div "Interested Individuals" at bounding box center [253, 165] width 87 height 11
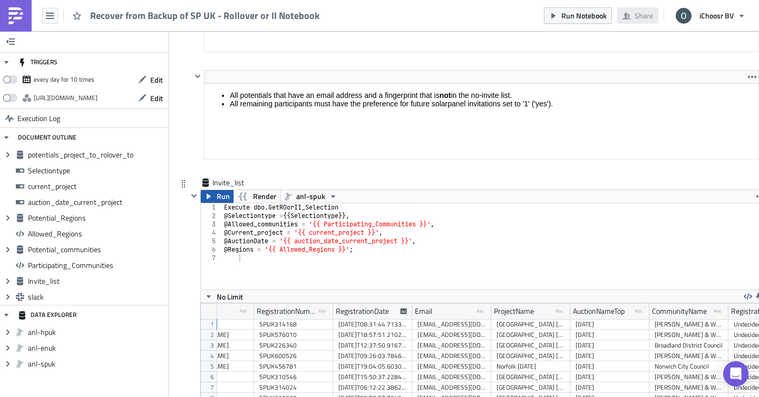
click at [205, 196] on icon "button" at bounding box center [208, 196] width 8 height 8
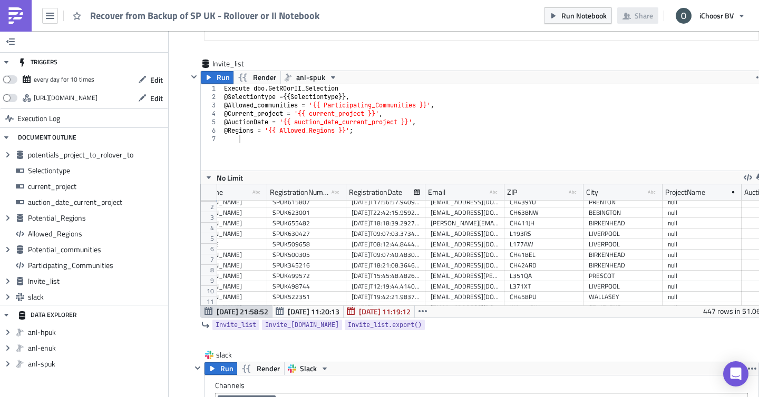
scroll to position [0, 0]
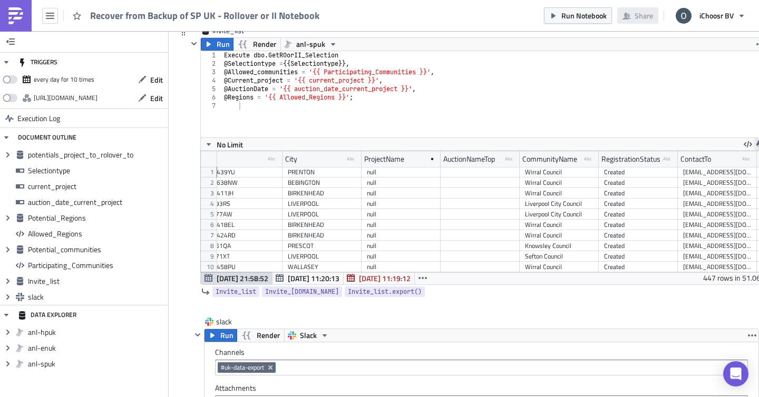
click at [755, 145] on button "button" at bounding box center [760, 144] width 13 height 13
click at [683, 110] on link "CSV" at bounding box center [719, 104] width 90 height 16
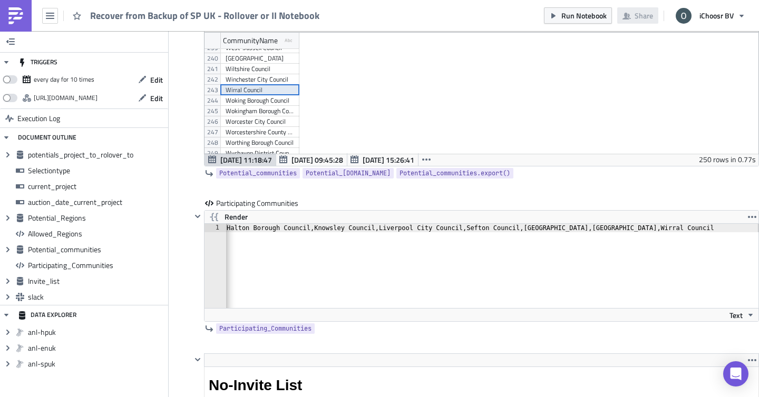
scroll to position [2537, 0]
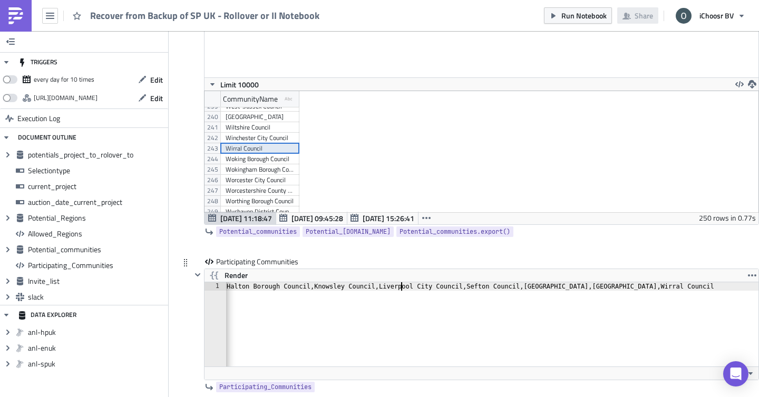
click at [401, 286] on div "Halton Borough Council,Knowsley Council,Liverpool City Council,Sefton Council,L…" at bounding box center [491, 332] width 535 height 101
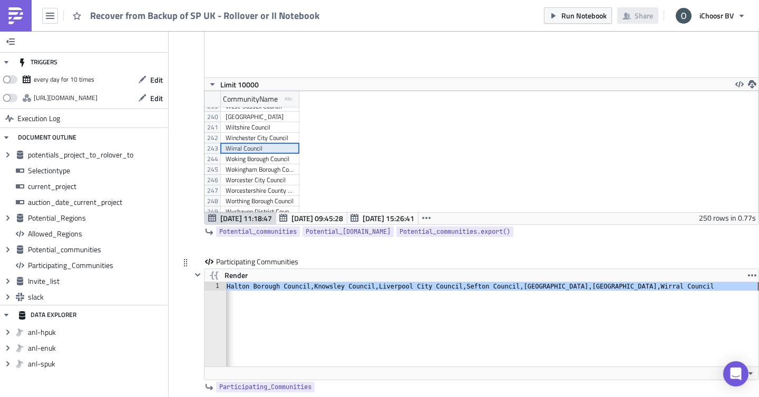
click at [401, 286] on div "Halton Borough Council,Knowsley Council,Liverpool City Council,Sefton Council,L…" at bounding box center [491, 332] width 535 height 101
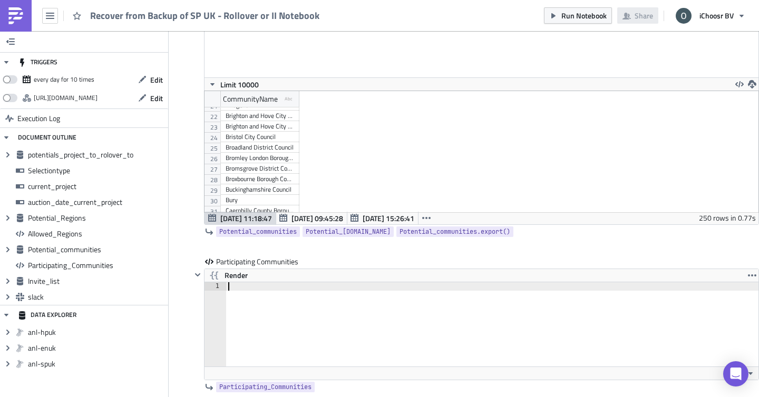
scroll to position [218, 0]
click at [260, 154] on div "Bromley London Borough Council" at bounding box center [259, 158] width 68 height 11
click at [260, 151] on div "Broadland District Council" at bounding box center [259, 147] width 68 height 11
click at [267, 288] on div at bounding box center [493, 332] width 534 height 101
paste textarea "Broadland District Council"
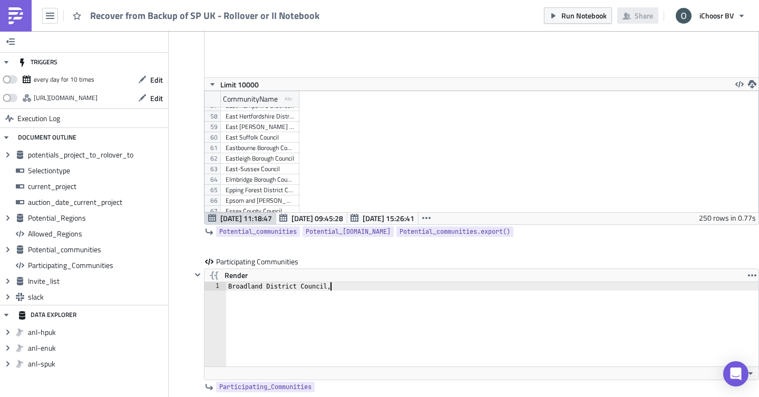
scroll to position [610, 0]
click at [266, 165] on div "[PERSON_NAME] & West Norfolk Borough Council" at bounding box center [259, 164] width 68 height 11
click at [358, 287] on div "Broadland District Council," at bounding box center [493, 332] width 534 height 101
paste textarea "[PERSON_NAME] & West Norfolk Borough Council"
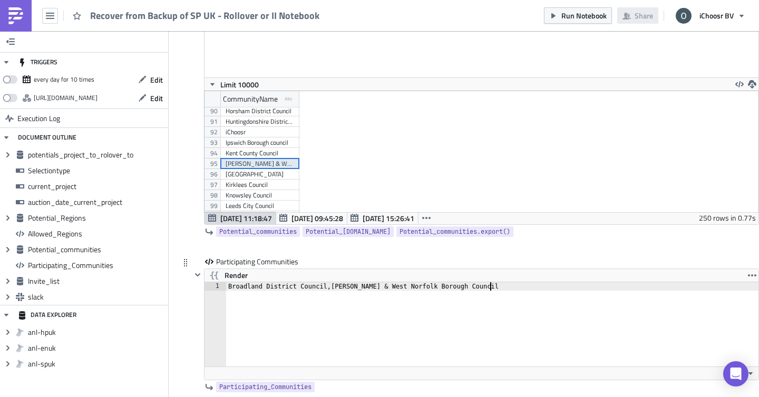
click at [349, 284] on div "Broadland District Council,King's Lynn & West Norfolk Borough Council" at bounding box center [493, 332] width 534 height 101
click at [506, 286] on div "Broadland District Council,King''s Lynn & West Norfolk Borough Council" at bounding box center [493, 332] width 534 height 101
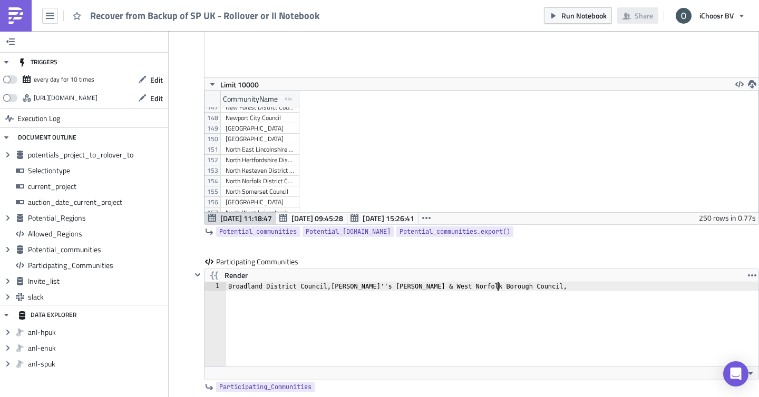
click at [238, 130] on div "[GEOGRAPHIC_DATA]" at bounding box center [259, 128] width 68 height 11
click at [506, 286] on div "Broadland District Council,King''s Lynn & West Norfolk Borough Council," at bounding box center [493, 332] width 534 height 101
paste textarea "[GEOGRAPHIC_DATA]"
click at [273, 178] on div "Norwich City Council" at bounding box center [259, 178] width 68 height 11
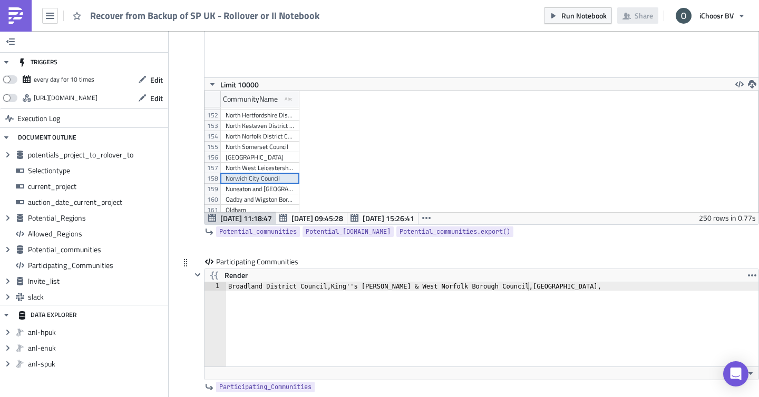
click at [555, 289] on div "Broadland District Council,King''s Lynn & West Norfolk Borough Council,Norfolk," at bounding box center [493, 332] width 534 height 101
paste textarea "Norwich City Council"
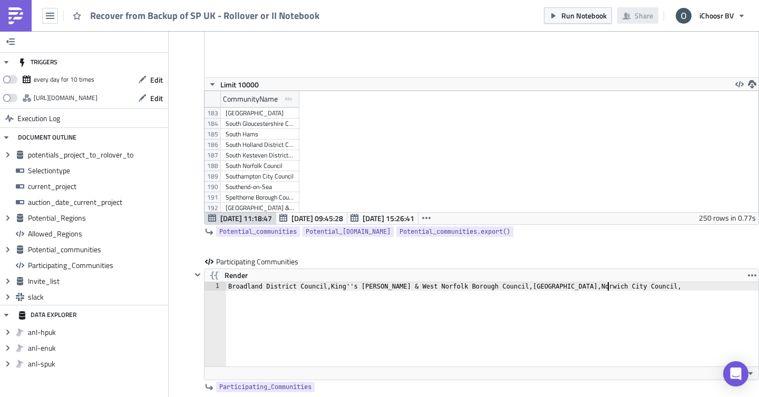
click at [276, 171] on div "Southampton City Council" at bounding box center [259, 176] width 68 height 11
click at [614, 292] on div "Broadland District Council,King''s Lynn & West Norfolk Borough Council,Norfolk,…" at bounding box center [493, 332] width 534 height 101
paste textarea "South Norfolk Council"
type textarea "Broadland District Council,King''s Lynn & West Norfolk Borough Council,Norfolk,…"
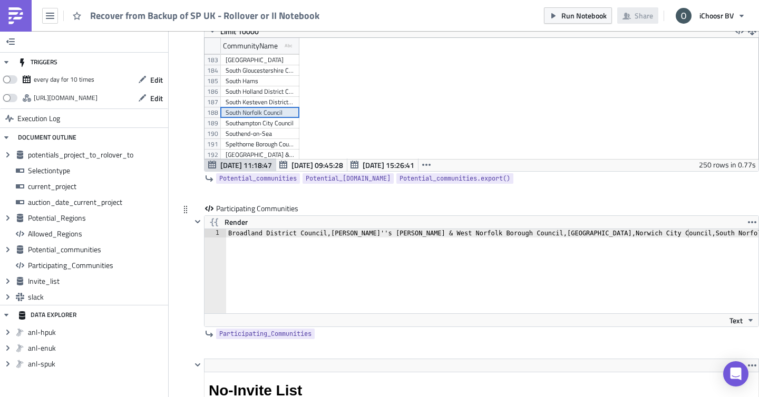
click at [184, 255] on div "Participating Communities Render Broadland District Council,King''s Lynn & West…" at bounding box center [468, 280] width 579 height 155
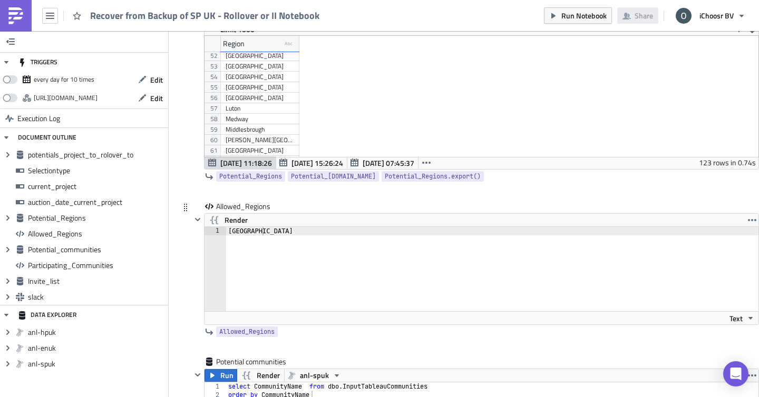
click at [250, 231] on div "Liverpool" at bounding box center [493, 277] width 534 height 101
type textarea "[GEOGRAPHIC_DATA]"
click at [191, 178] on div "Potential Regions Run Render anl-spuk 1 2 3 4 select Region from ext . PostArea…" at bounding box center [468, 55] width 579 height 291
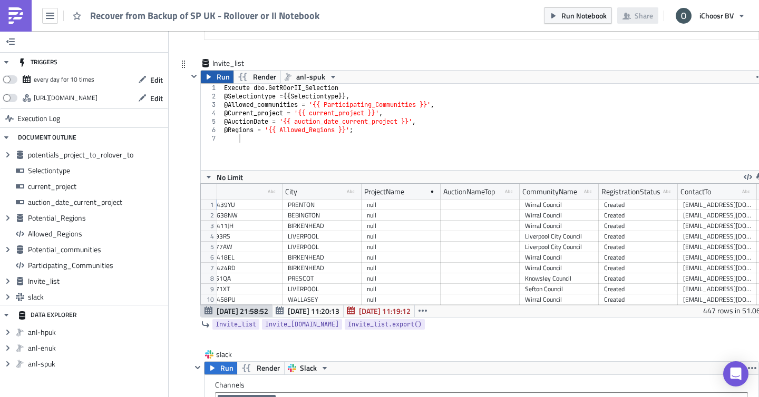
click at [210, 78] on icon "button" at bounding box center [208, 77] width 8 height 8
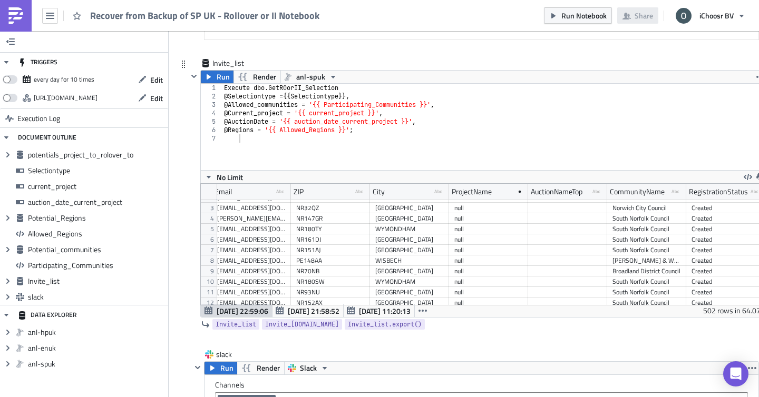
scroll to position [25, 480]
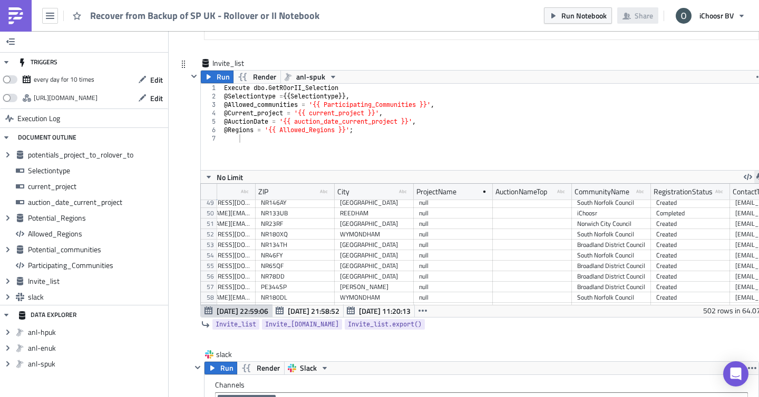
click at [754, 174] on button "button" at bounding box center [760, 177] width 13 height 13
click at [689, 139] on div "CSV" at bounding box center [719, 137] width 82 height 11
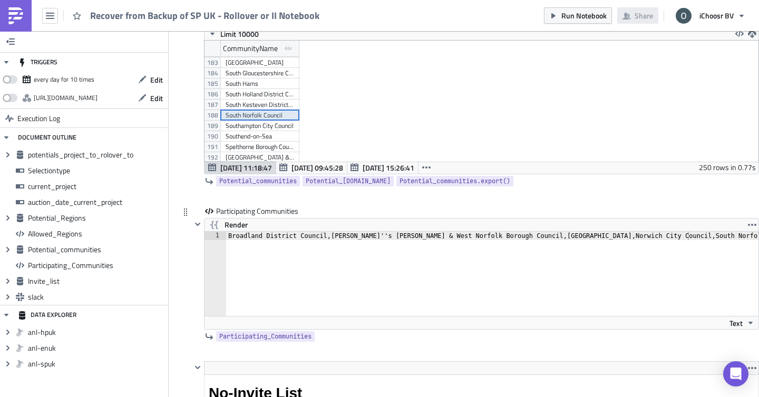
scroll to position [2569, 0]
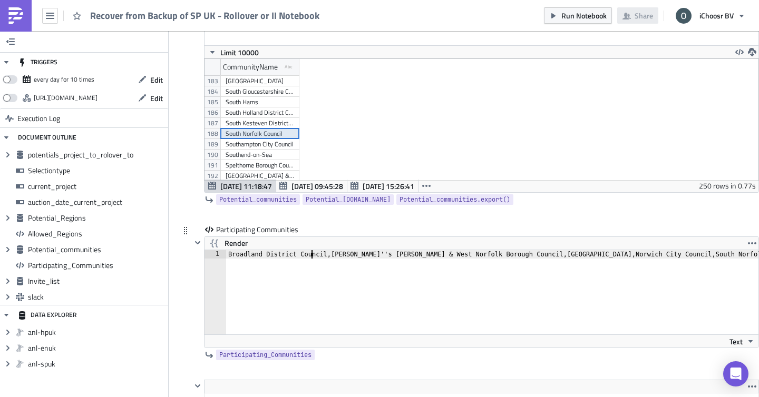
click at [311, 251] on div "Broadland District Council,King''s Lynn & West Norfolk Borough Council,Norfolk,…" at bounding box center [493, 300] width 534 height 101
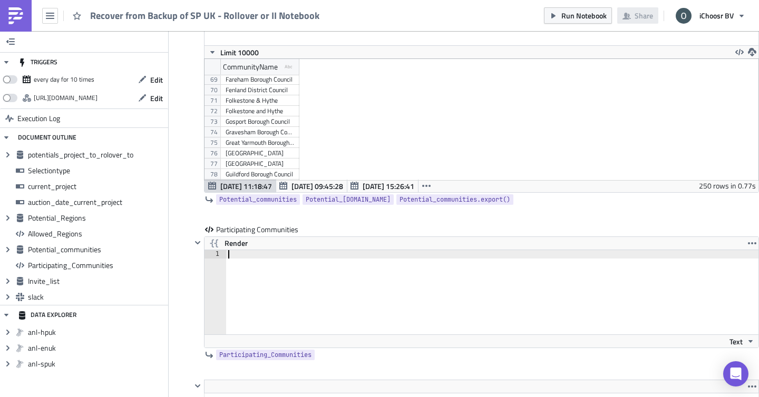
scroll to position [716, 0]
click at [250, 146] on div "Great Yarmouth Borough Council" at bounding box center [259, 143] width 68 height 11
click at [271, 257] on div at bounding box center [493, 300] width 534 height 101
paste textarea "Great Yarmouth Borough Council"
type textarea "Great Yarmouth Borough Council"
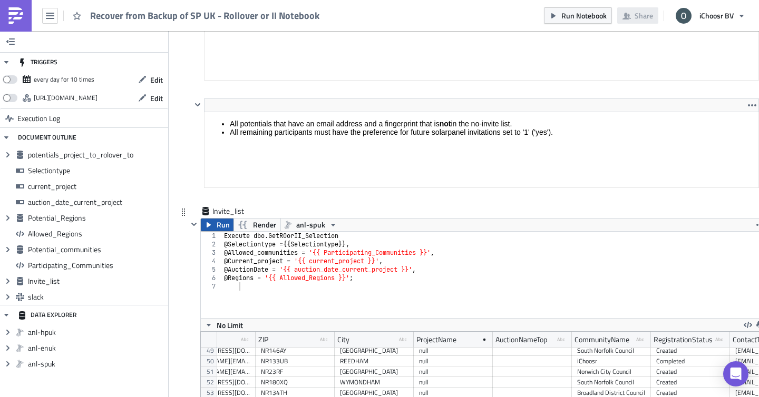
click at [215, 226] on button "Run" at bounding box center [217, 225] width 33 height 13
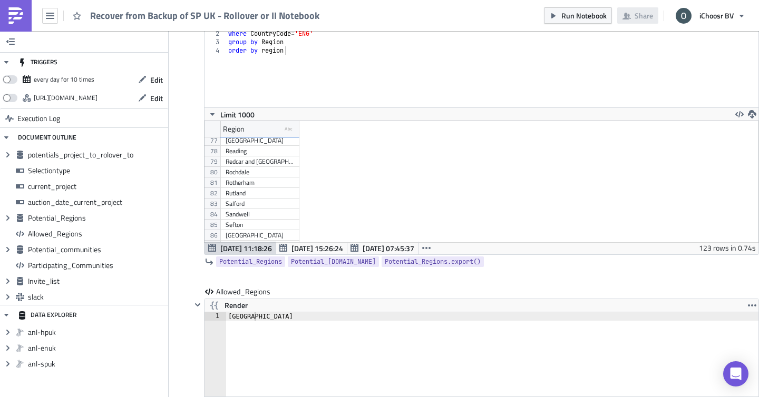
scroll to position [828, 0]
click at [254, 316] on div "[GEOGRAPHIC_DATA]" at bounding box center [493, 362] width 534 height 101
type textarea "Suffolk"
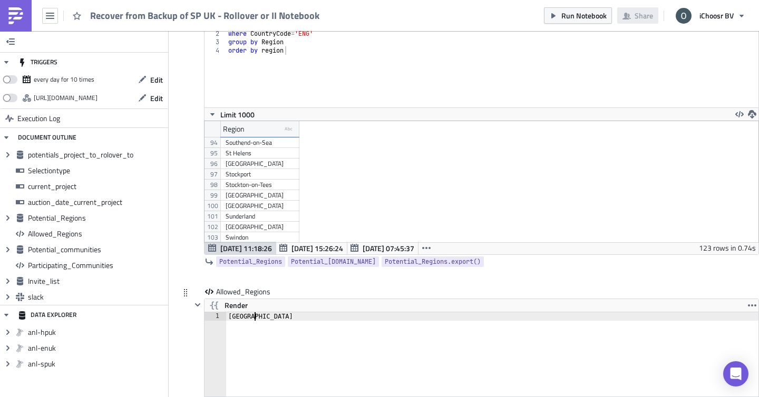
click at [186, 339] on div "Allowed_Regions Render Suffolk 1 Suffolk הההההההההההההההההההההההההההההההההההההה…" at bounding box center [468, 364] width 579 height 155
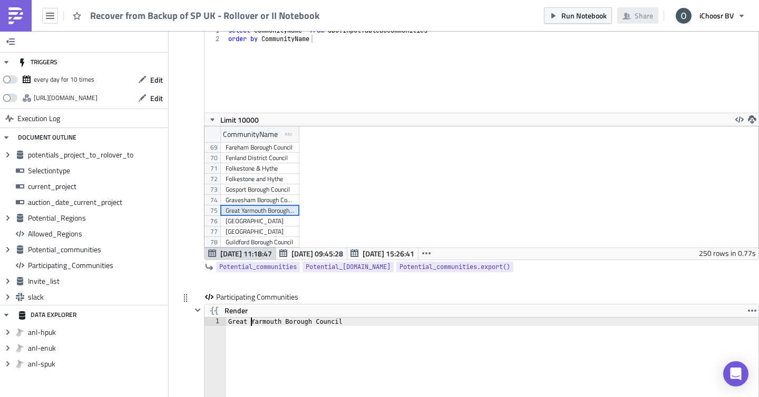
click at [251, 321] on div "Great Yarmouth Borough Council" at bounding box center [493, 368] width 534 height 101
click at [268, 183] on div "Babergh District Council" at bounding box center [259, 179] width 68 height 11
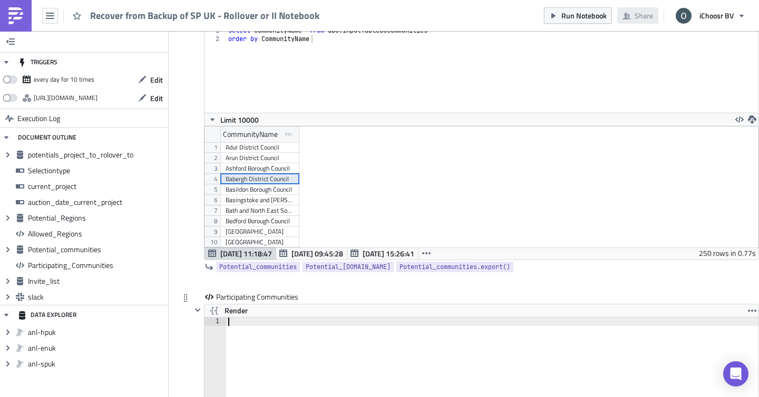
click at [262, 323] on div at bounding box center [493, 368] width 534 height 101
paste textarea "Babergh District Council"
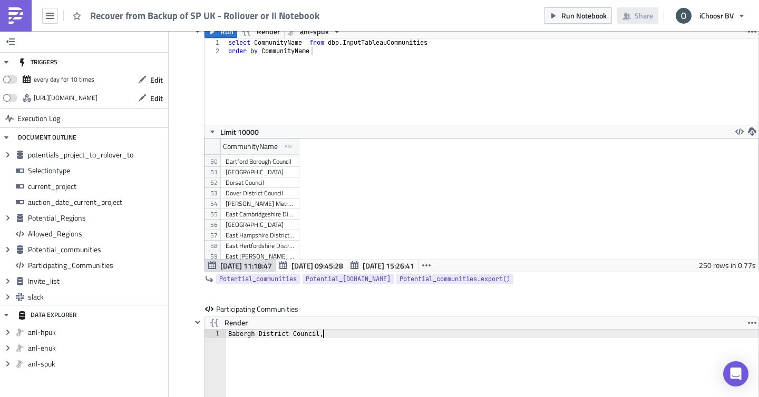
scroll to position [535, 0]
click at [264, 214] on div "East Suffolk Council" at bounding box center [259, 209] width 68 height 11
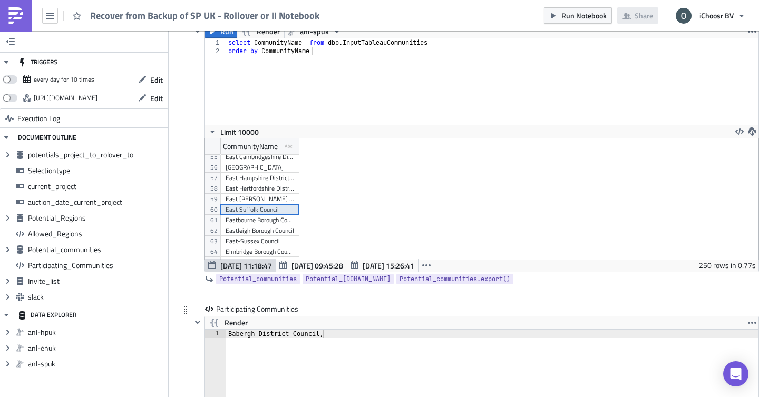
click at [359, 343] on div "Babergh District Council," at bounding box center [493, 380] width 534 height 101
paste textarea "East Suffolk Council"
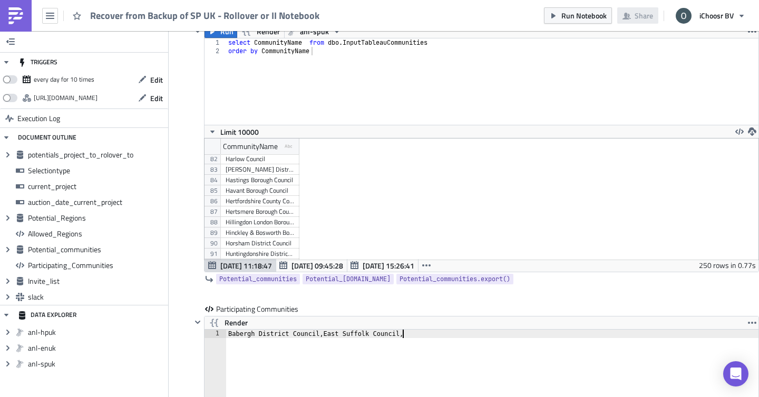
scroll to position [891, 0]
click at [251, 188] on div "Ipswich Borough council" at bounding box center [259, 187] width 68 height 11
click at [438, 340] on div "Babergh District Council,East Suffolk Council," at bounding box center [493, 380] width 534 height 101
paste textarea "Ipswich Borough council"
click at [261, 245] on div "Mid Suffolk District Council" at bounding box center [259, 243] width 68 height 11
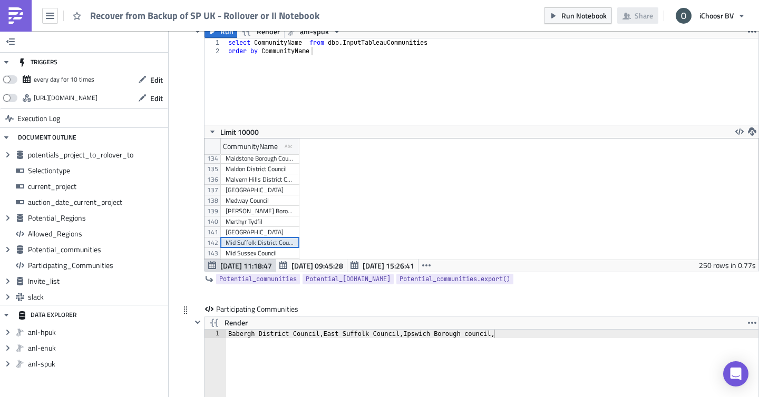
click at [536, 336] on div "Babergh District Council,East Suffolk Council,Ipswich Borough council," at bounding box center [493, 380] width 534 height 101
paste textarea "Mid Suffolk District Council"
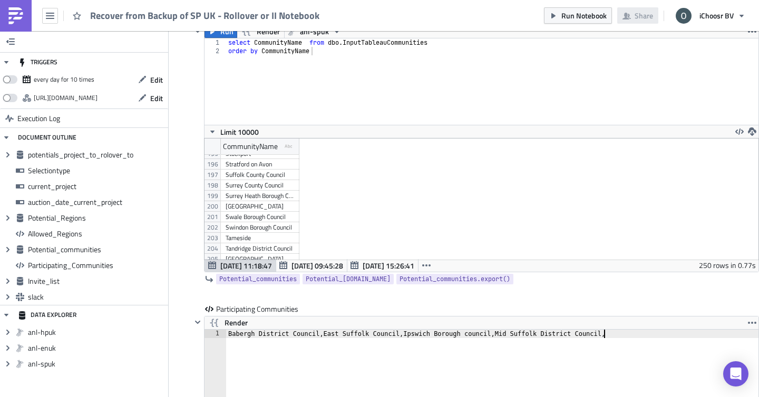
click at [263, 179] on div "Suffolk County Council" at bounding box center [259, 175] width 68 height 11
click at [625, 336] on div "Babergh District Council,East Suffolk Council,Ipswich Borough council,Mid Suffo…" at bounding box center [493, 380] width 534 height 101
paste textarea "Suffolk County Council"
click at [269, 207] on div "West Suffolk Council" at bounding box center [259, 206] width 68 height 11
click at [706, 338] on div "Babergh District Council,East Suffolk Council,Ipswich Borough council,Mid Suffo…" at bounding box center [493, 380] width 534 height 101
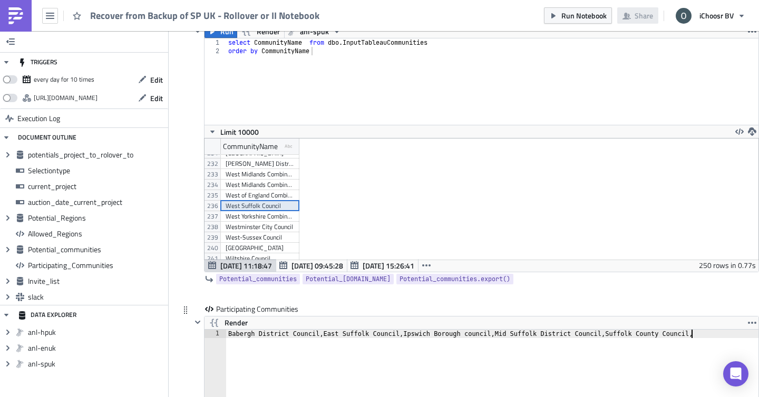
paste textarea "West Suffolk Council"
type textarea "Babergh District Council,East Suffolk Council,Ipswich Borough council,Mid Suffo…"
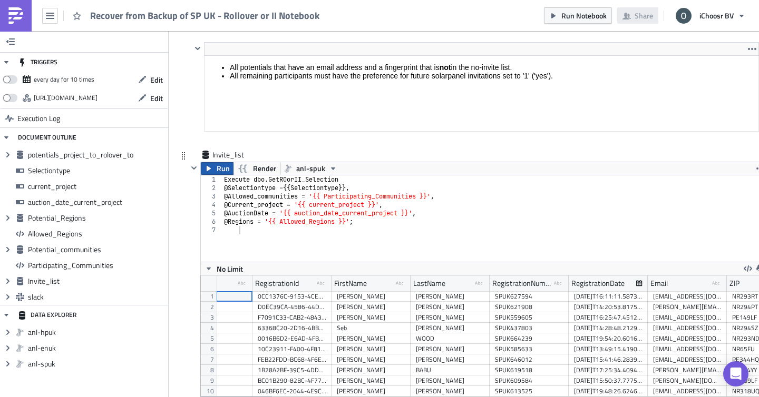
click at [217, 171] on span "Run" at bounding box center [223, 168] width 13 height 13
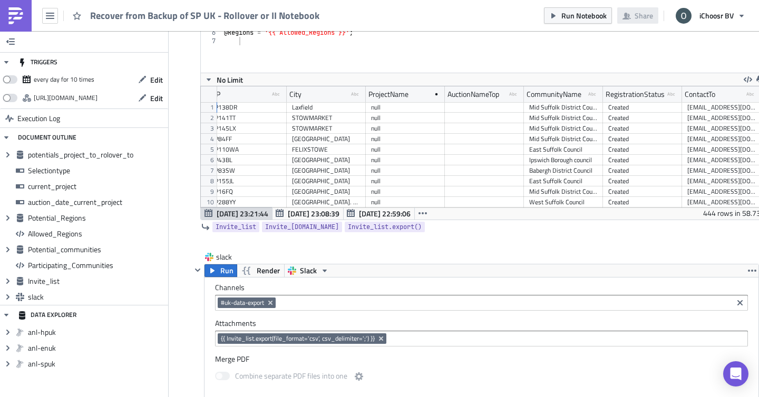
scroll to position [0, 582]
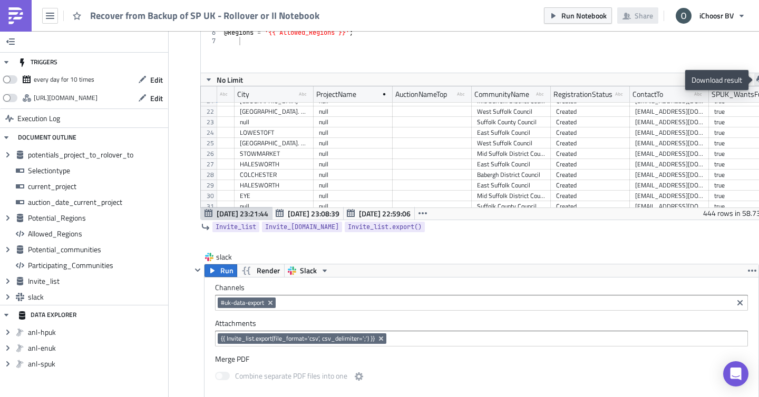
click at [756, 77] on icon "button" at bounding box center [760, 79] width 8 height 8
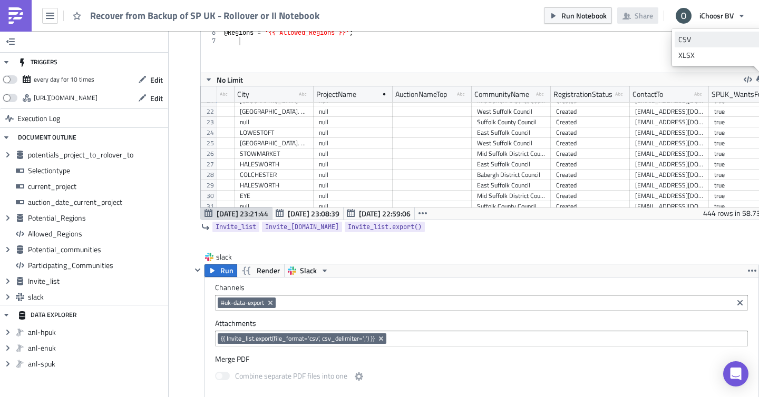
click at [690, 35] on div "CSV" at bounding box center [719, 39] width 82 height 11
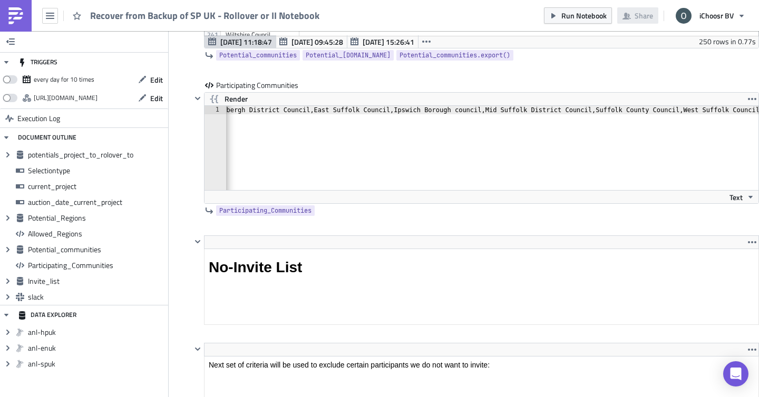
scroll to position [2704, 0]
